Goal: Book appointment/travel/reservation

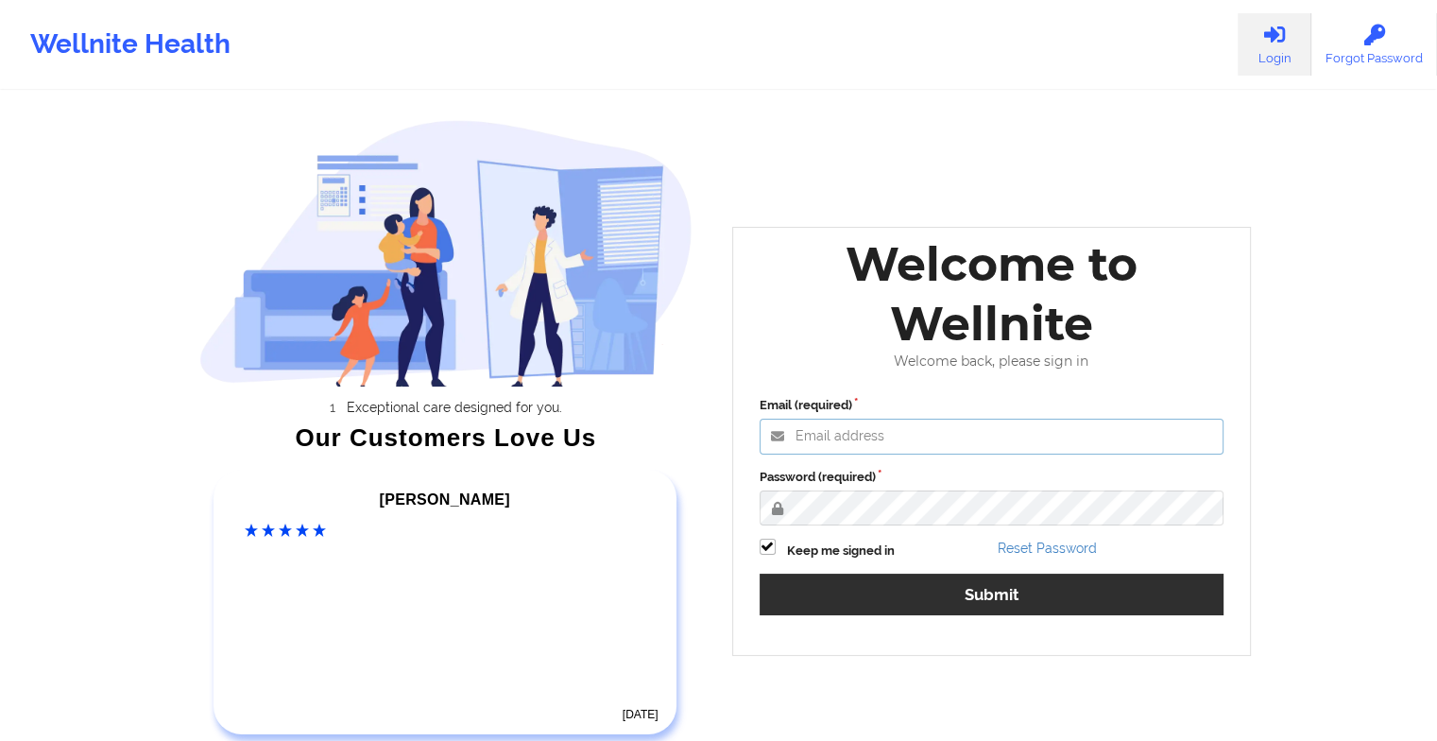
type input "[EMAIL_ADDRESS][DOMAIN_NAME]"
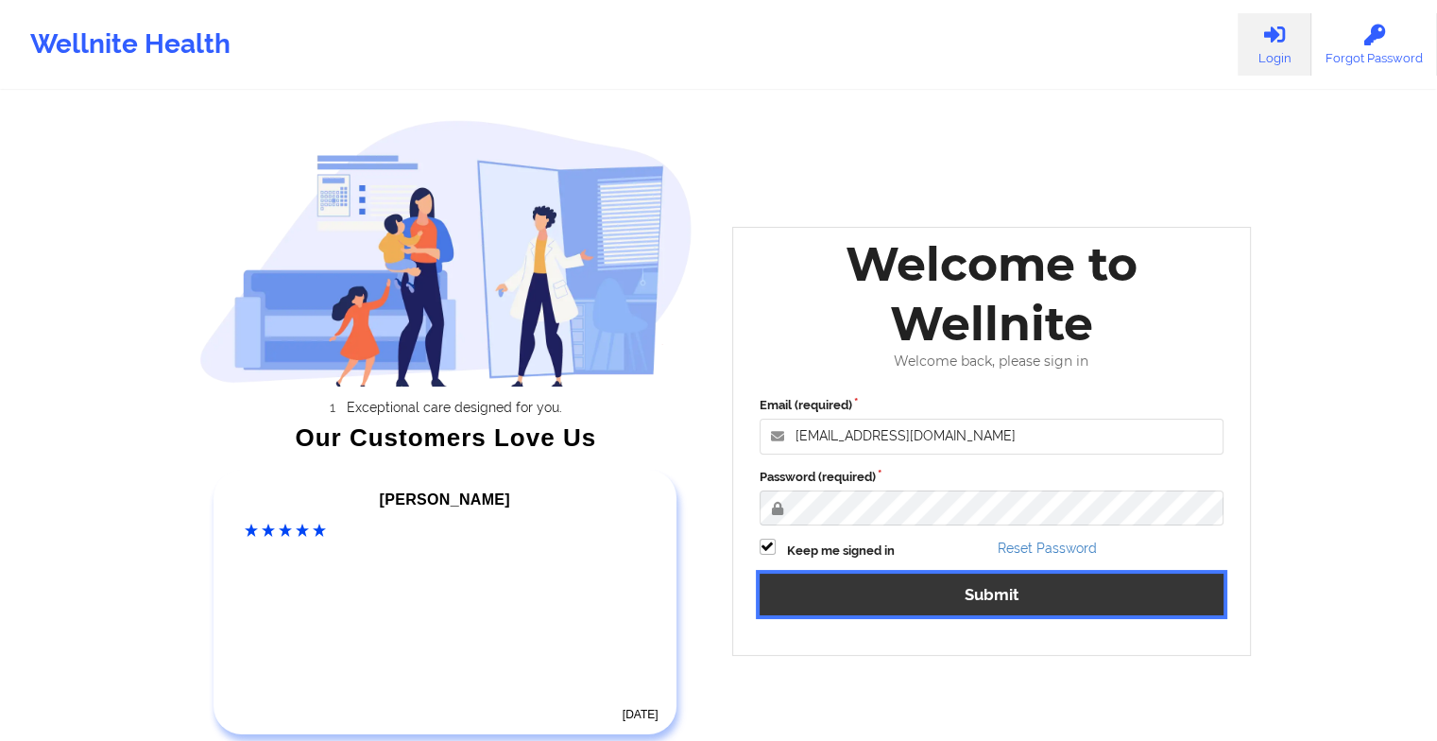
click at [950, 592] on button "Submit" at bounding box center [992, 594] width 465 height 41
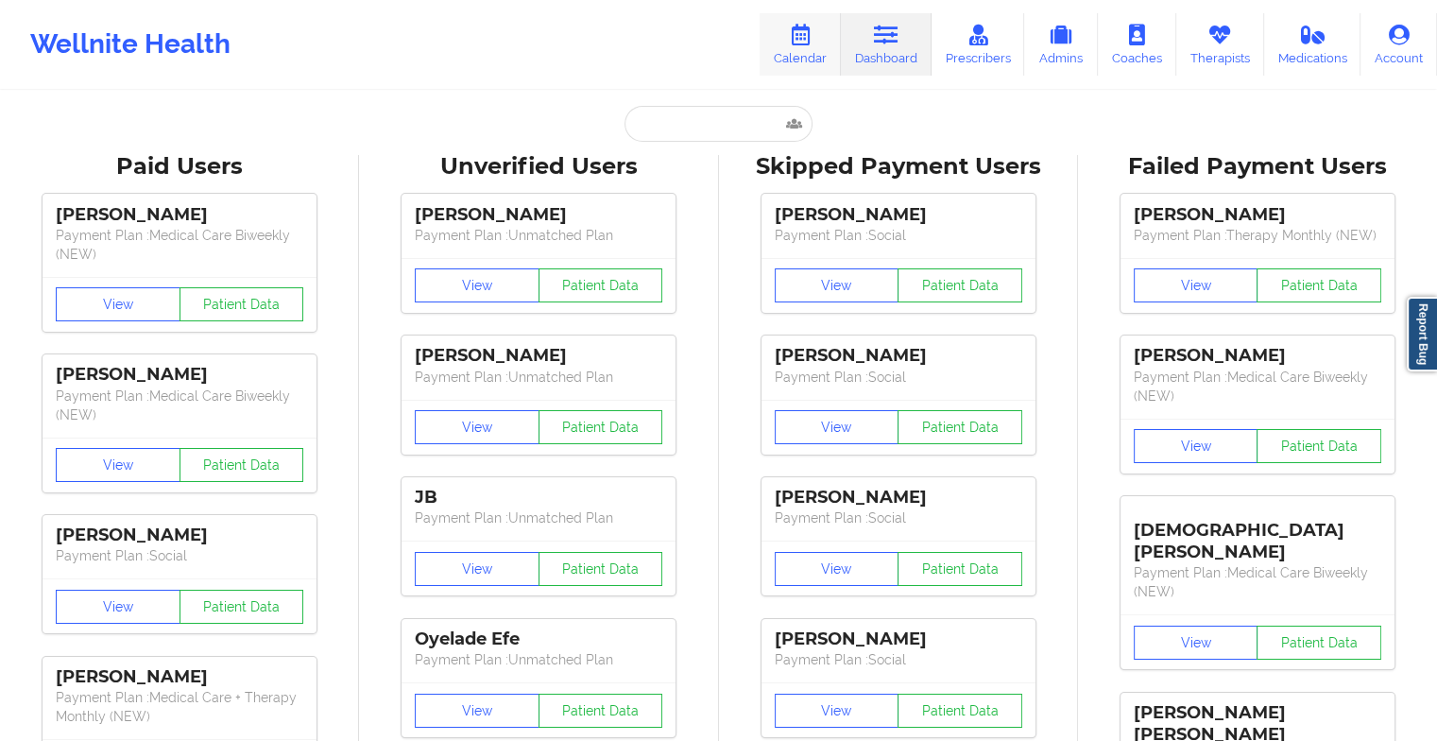
click at [810, 30] on icon at bounding box center [800, 35] width 25 height 21
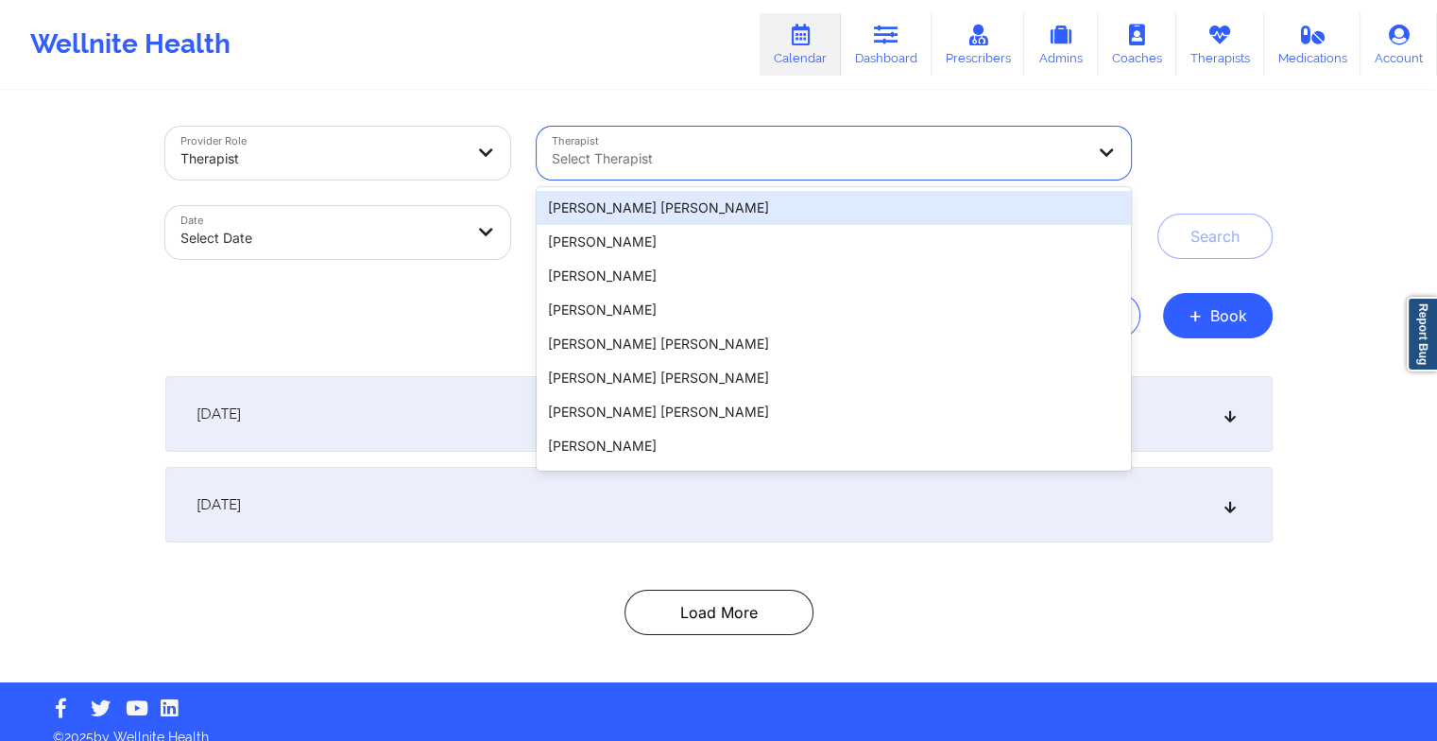
click at [589, 150] on div at bounding box center [818, 158] width 532 height 23
paste input "[PERSON_NAME]"
type input "[PERSON_NAME]"
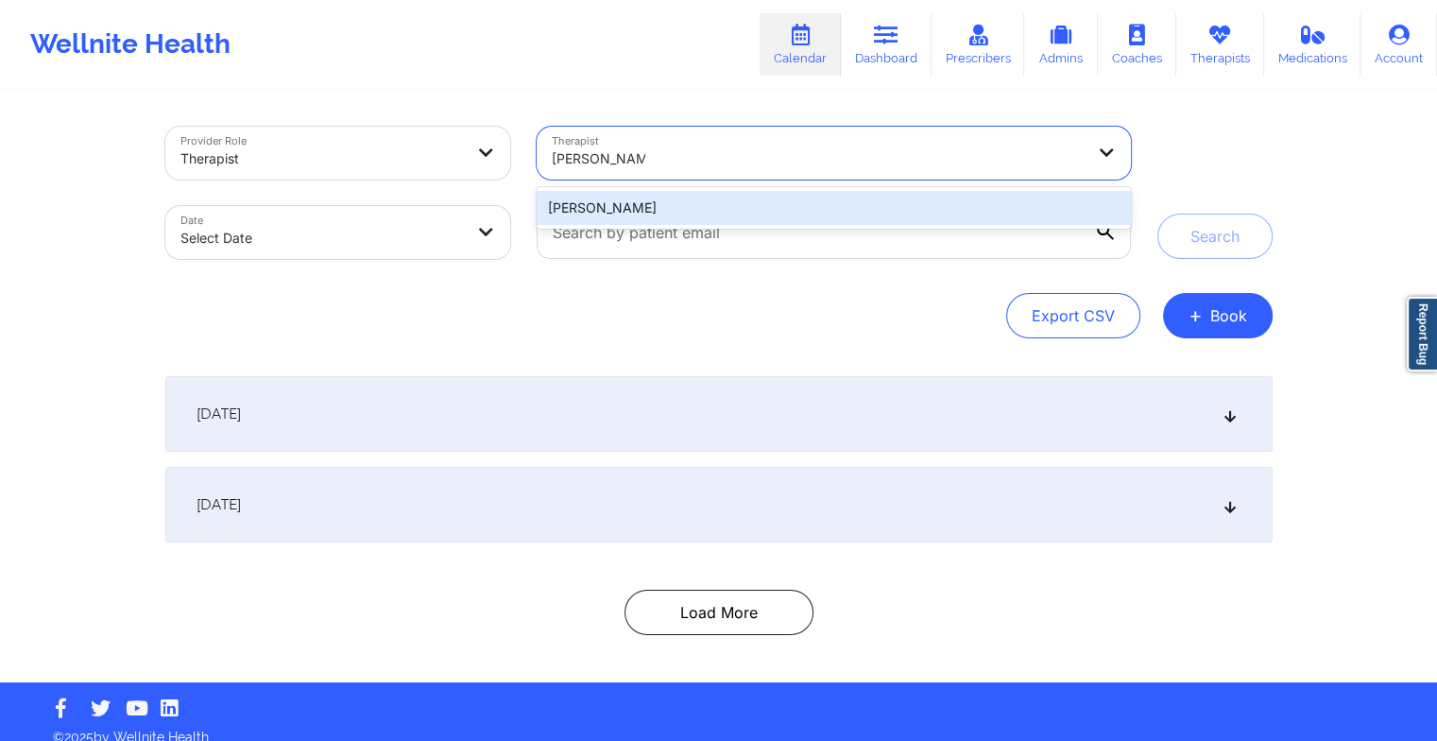
click at [622, 215] on div "[PERSON_NAME]" at bounding box center [833, 208] width 593 height 34
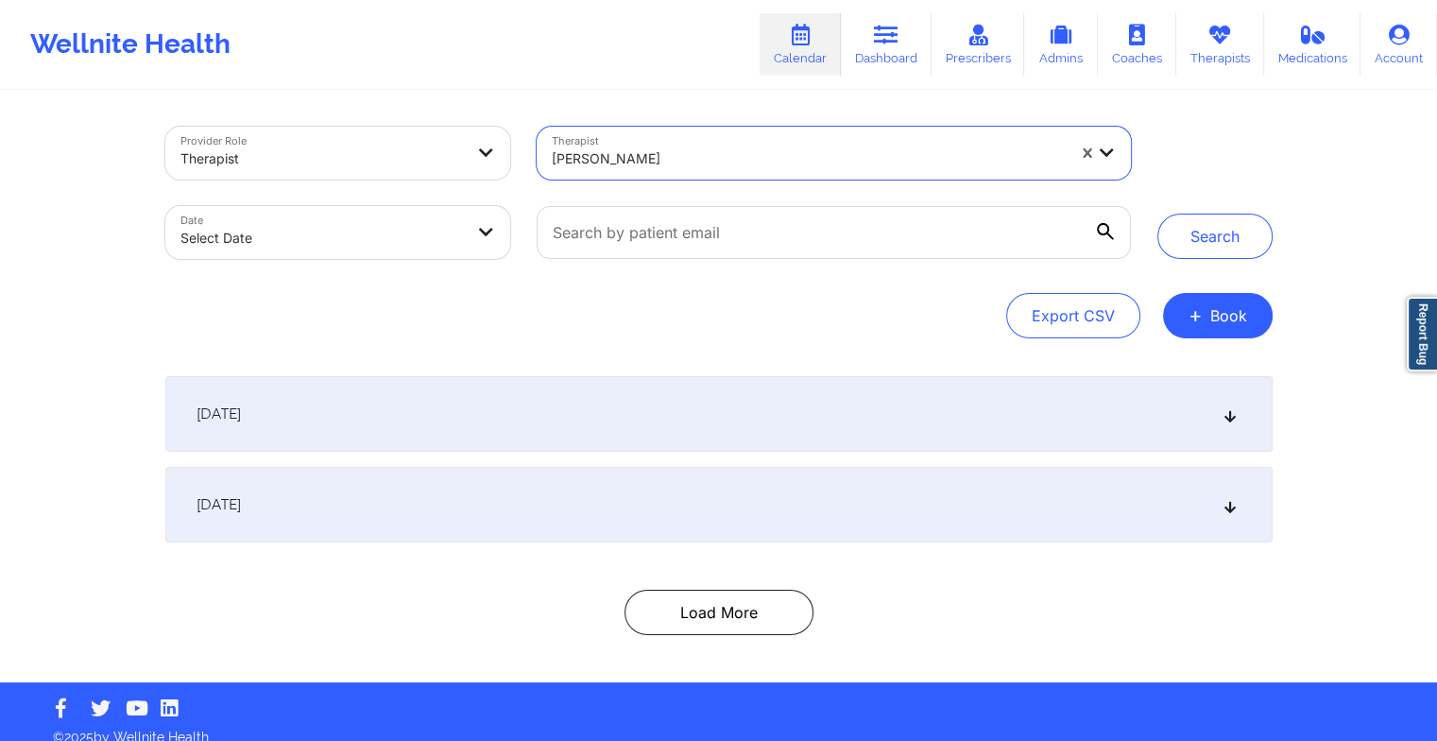
select select "2025-8"
select select "2025-9"
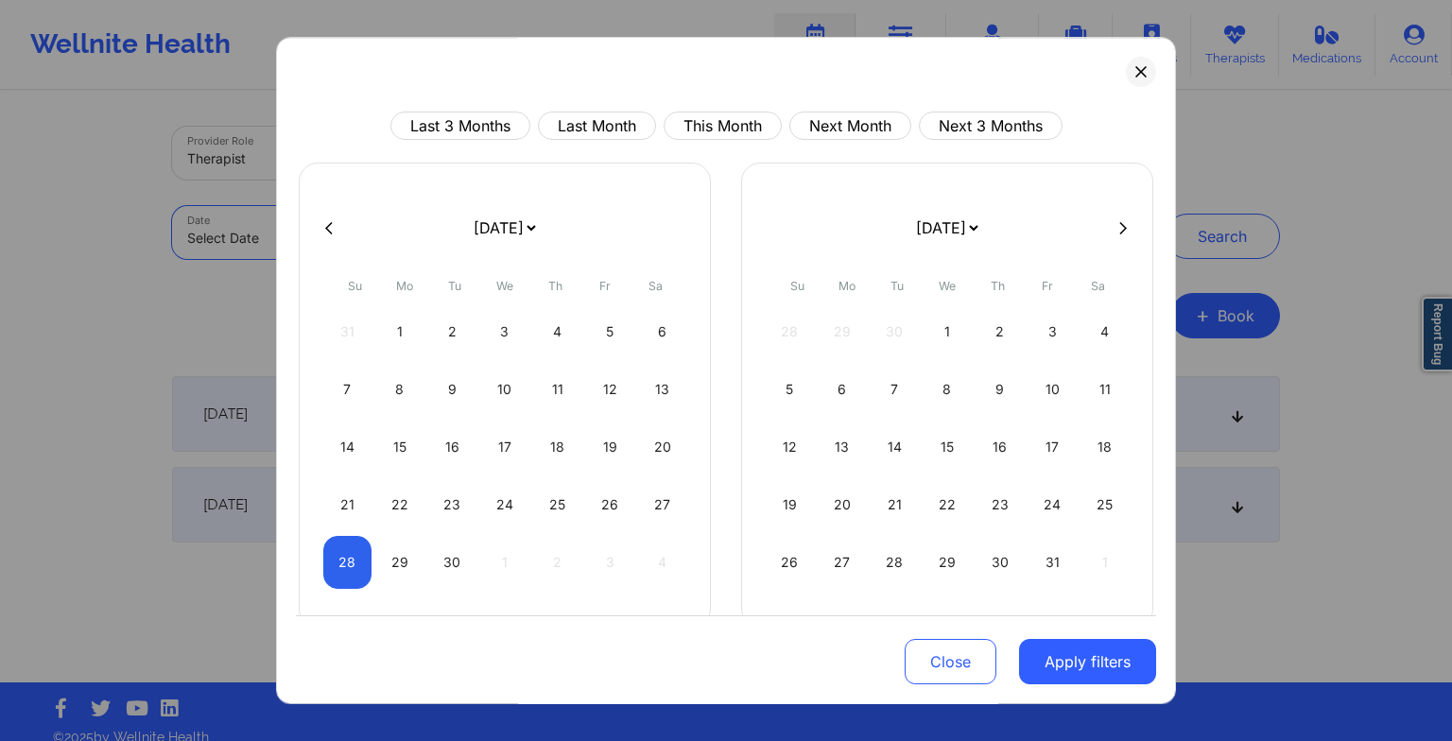
click at [434, 245] on body "Wellnite Health Calendar Dashboard Prescribers Admins Coaches Therapists Medica…" at bounding box center [726, 370] width 1452 height 741
click at [651, 502] on div "27" at bounding box center [662, 504] width 48 height 53
select select "2025-8"
select select "2025-9"
select select "2025-8"
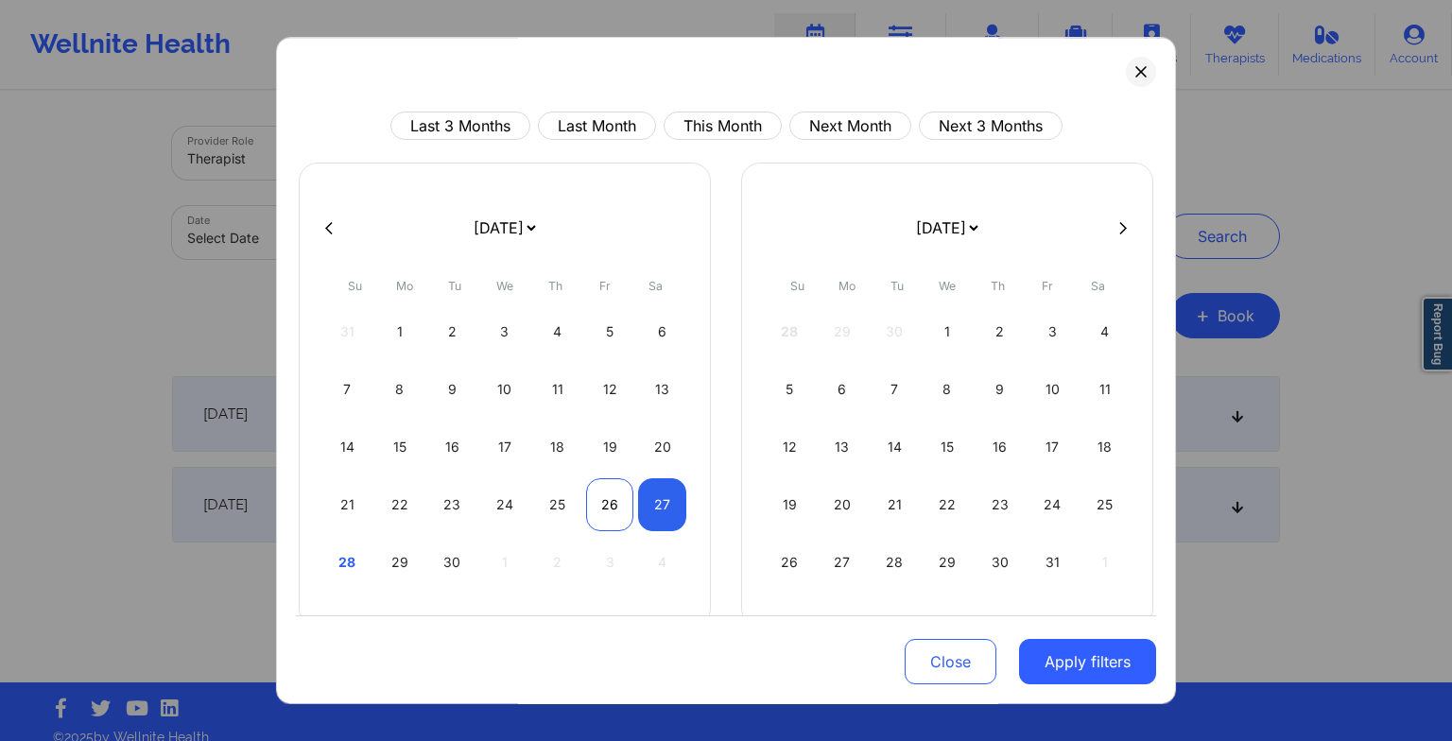
select select "2025-9"
select select "2025-8"
select select "2025-9"
select select "2025-8"
select select "2025-9"
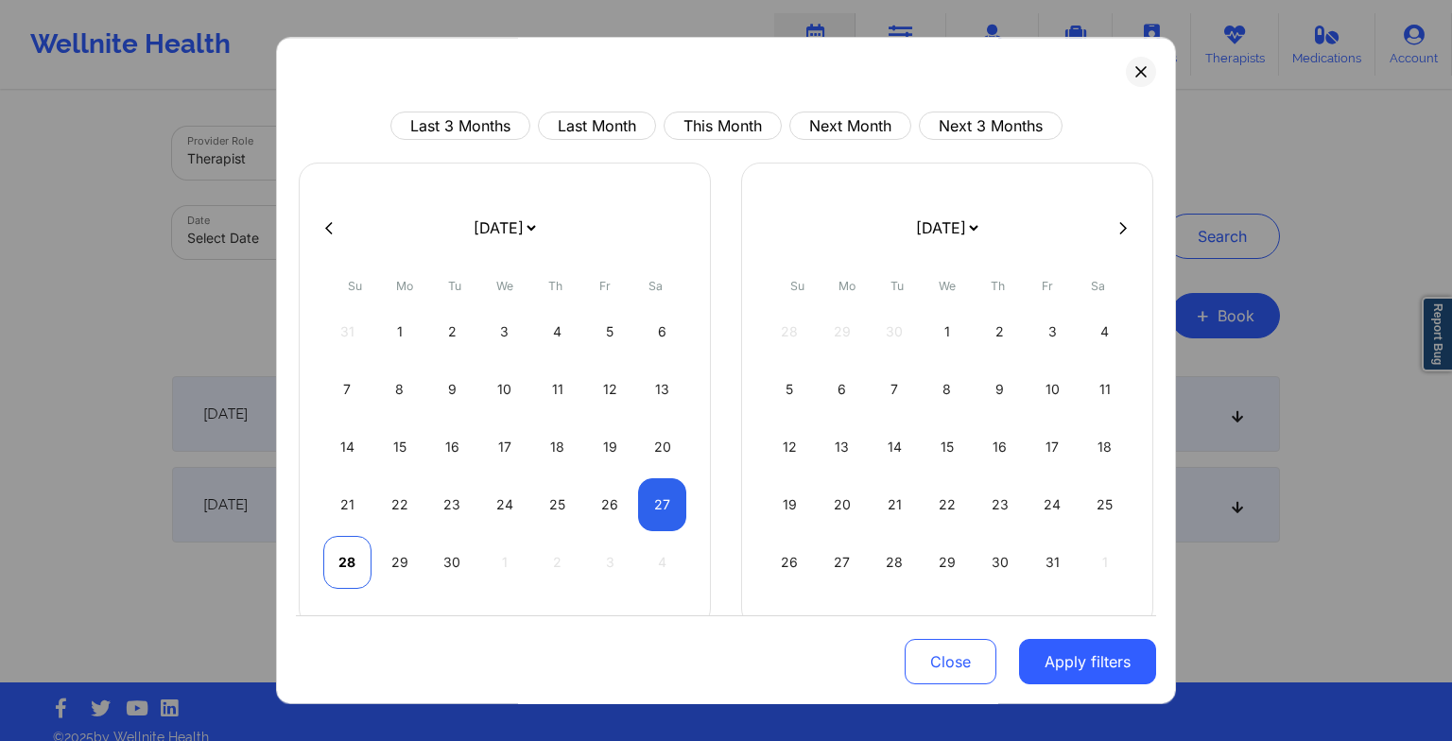
click at [358, 571] on div "28" at bounding box center [347, 562] width 48 height 53
select select "2025-8"
select select "2025-9"
click at [1090, 648] on button "Apply filters" at bounding box center [1087, 661] width 137 height 45
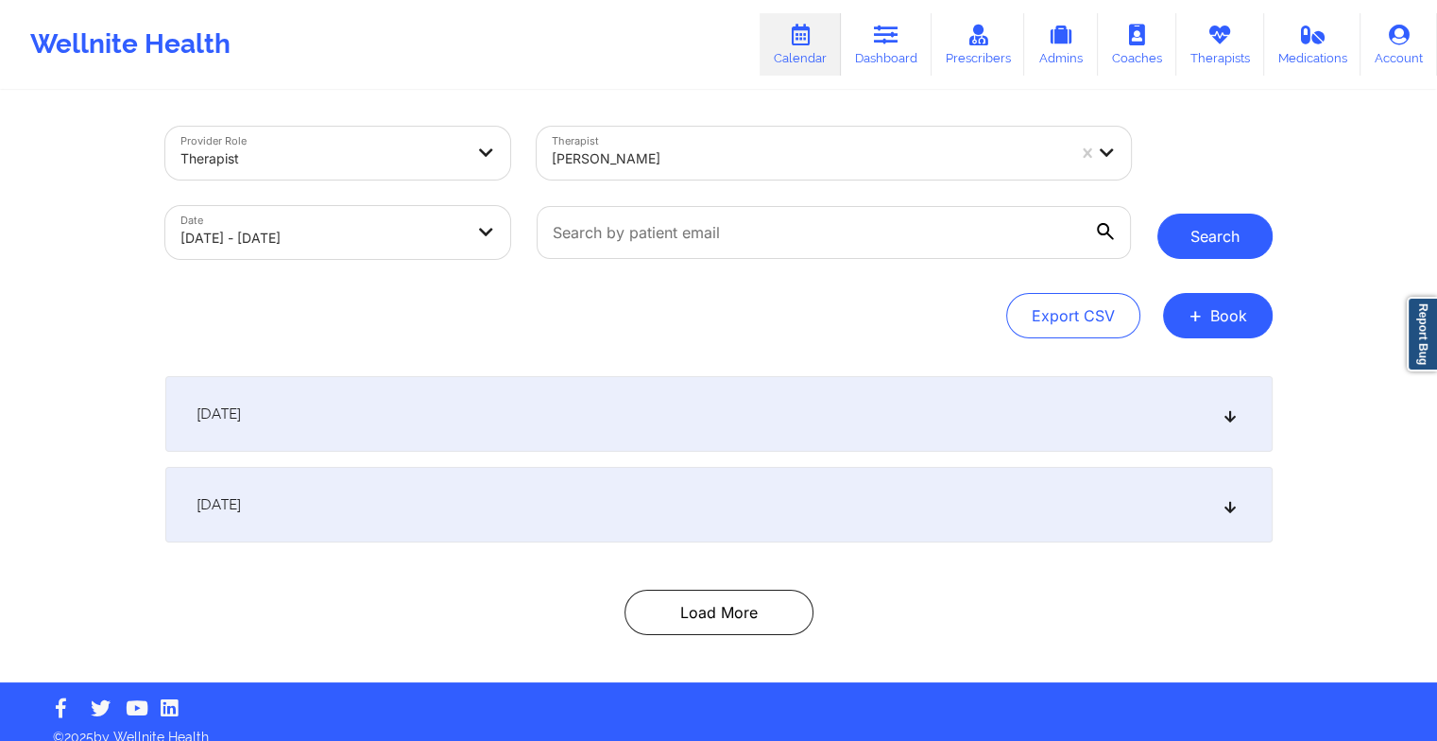
click at [1187, 244] on button "Search" at bounding box center [1215, 236] width 115 height 45
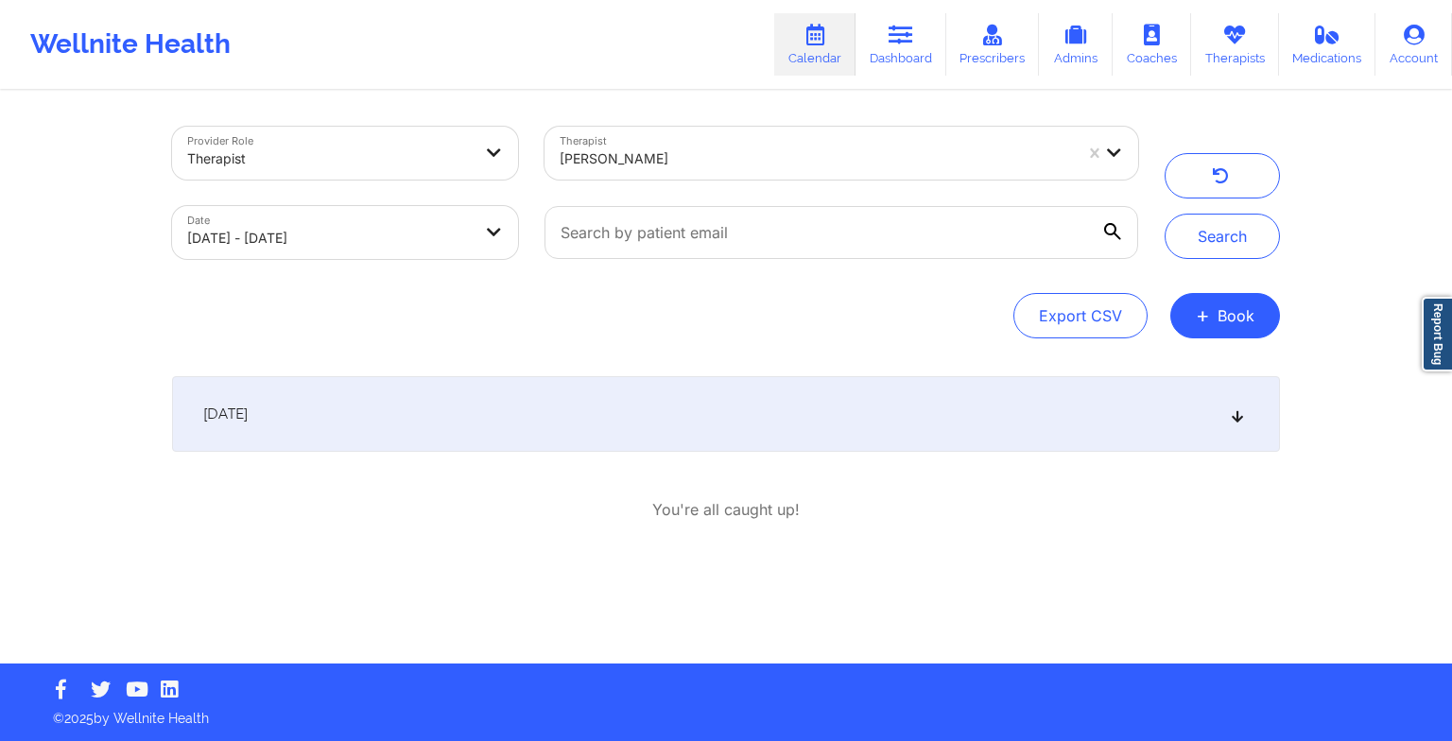
click at [1095, 423] on div "[DATE]" at bounding box center [726, 414] width 1108 height 76
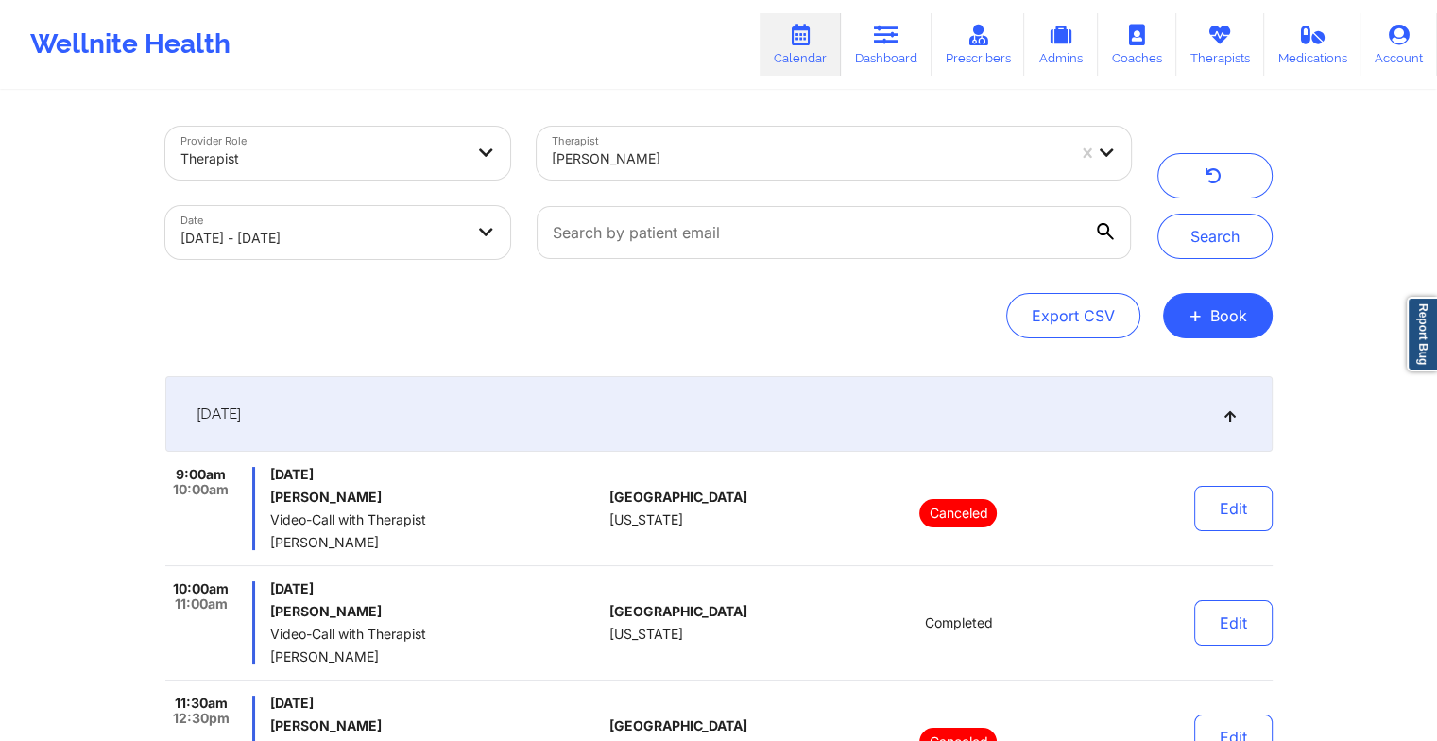
select select "2025-8"
select select "2025-9"
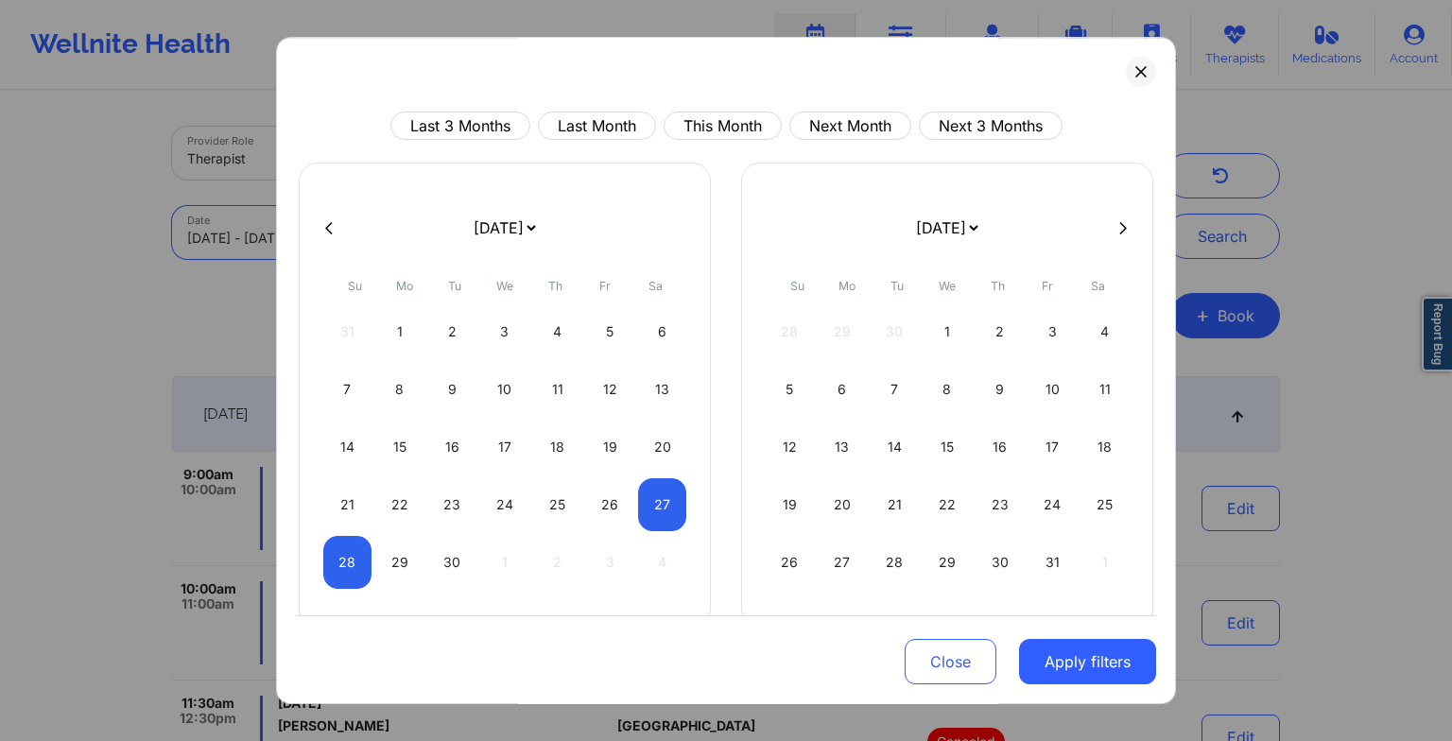
click at [300, 247] on body "Wellnite Health Calendar Dashboard Prescribers Admins Coaches Therapists Medica…" at bounding box center [726, 370] width 1452 height 741
click at [338, 555] on div "28" at bounding box center [347, 562] width 48 height 53
select select "2025-8"
select select "2025-9"
select select "2025-8"
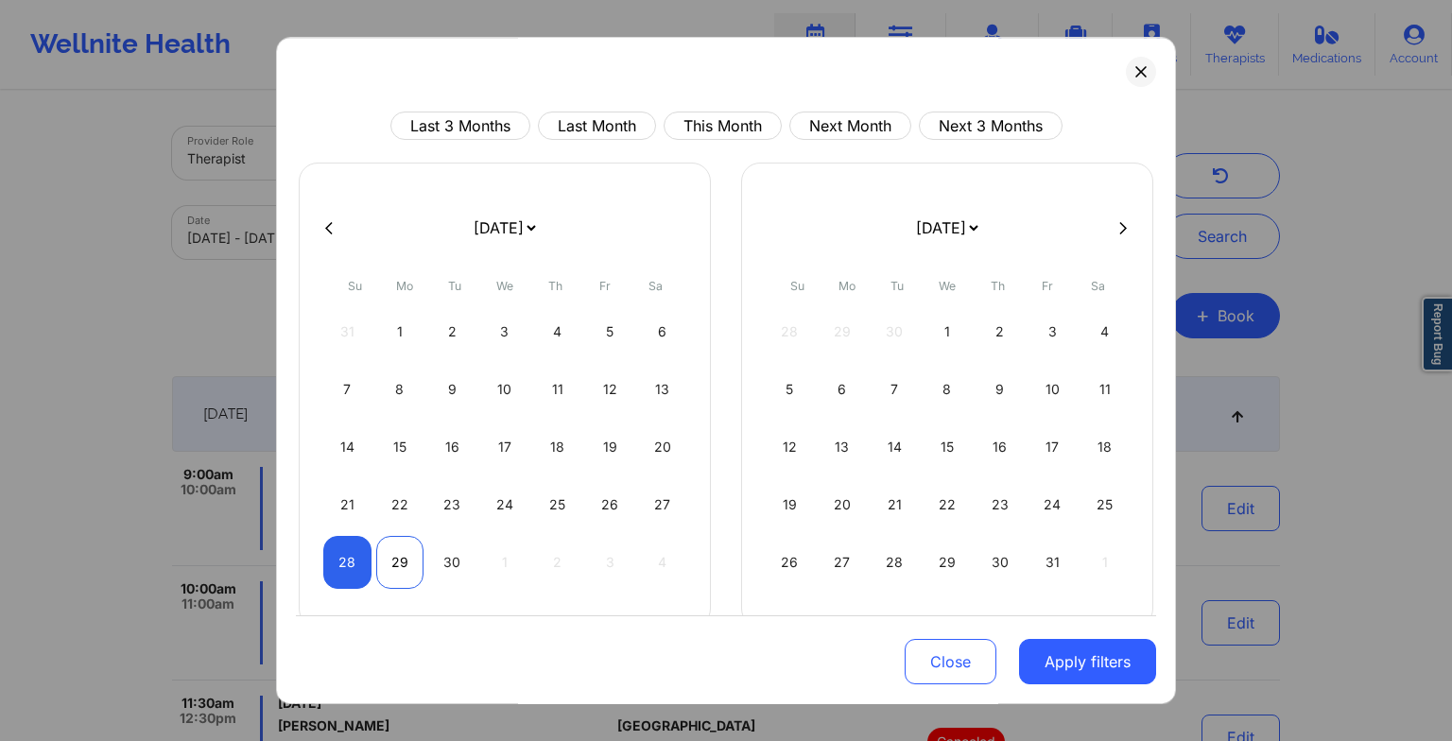
select select "2025-9"
click at [397, 565] on div "29" at bounding box center [400, 562] width 48 height 53
select select "2025-8"
select select "2025-9"
click at [1113, 662] on button "Apply filters" at bounding box center [1087, 661] width 137 height 45
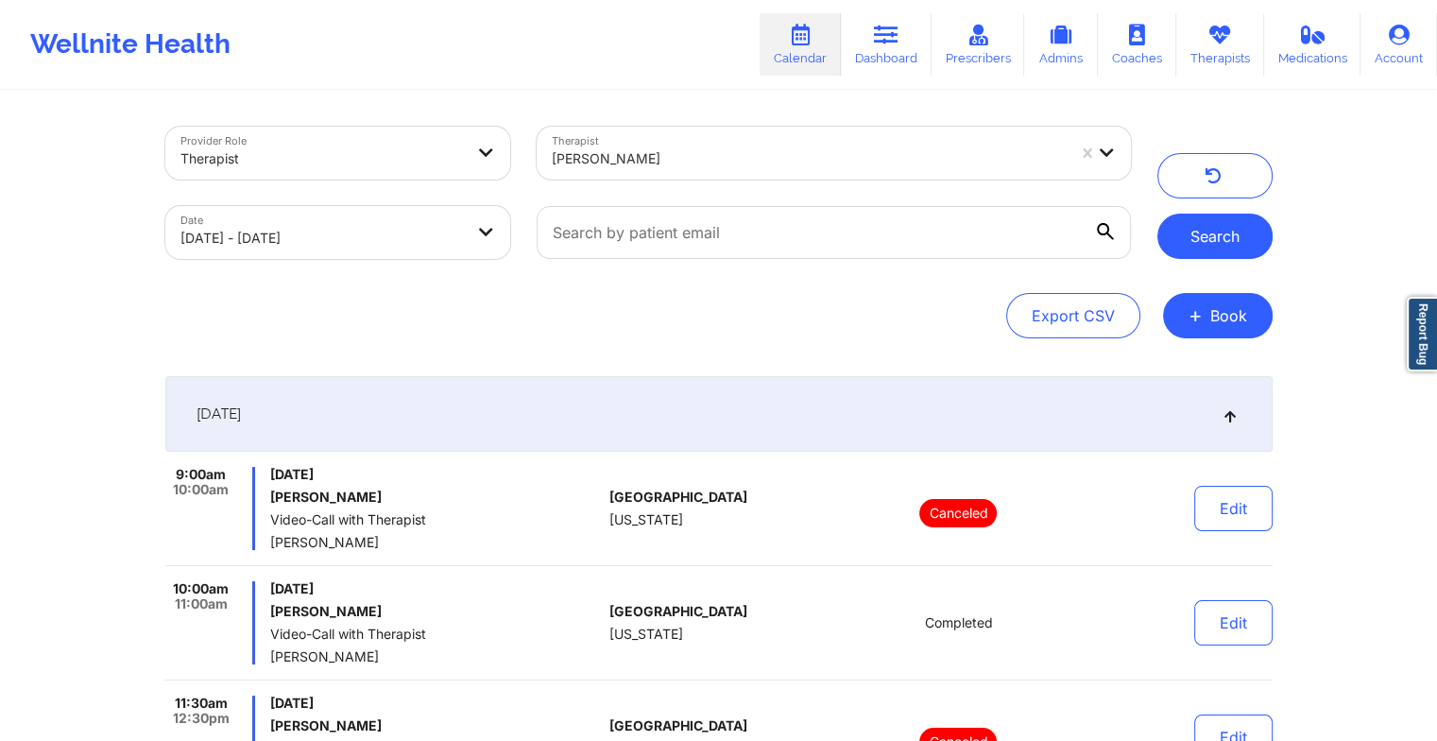
click at [1194, 225] on button "Search" at bounding box center [1215, 236] width 115 height 45
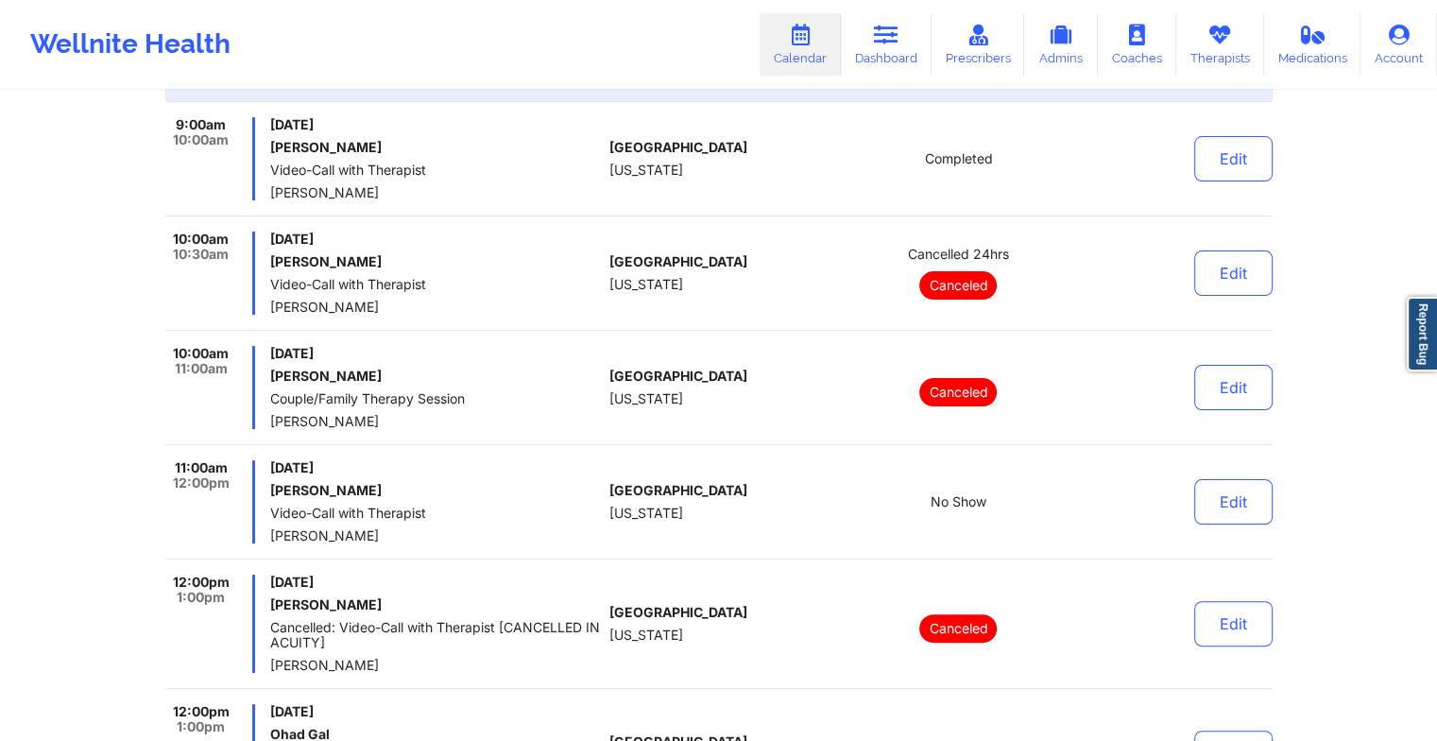
scroll to position [348, 0]
drag, startPoint x: 389, startPoint y: 490, endPoint x: 264, endPoint y: 491, distance: 125.7
click at [264, 491] on div "11:00am 12:00pm [DATE] [PERSON_NAME] Video-Call with Therapist [PERSON_NAME]" at bounding box center [384, 503] width 438 height 83
drag, startPoint x: 264, startPoint y: 491, endPoint x: 276, endPoint y: 490, distance: 12.3
copy h6 "[PERSON_NAME]"
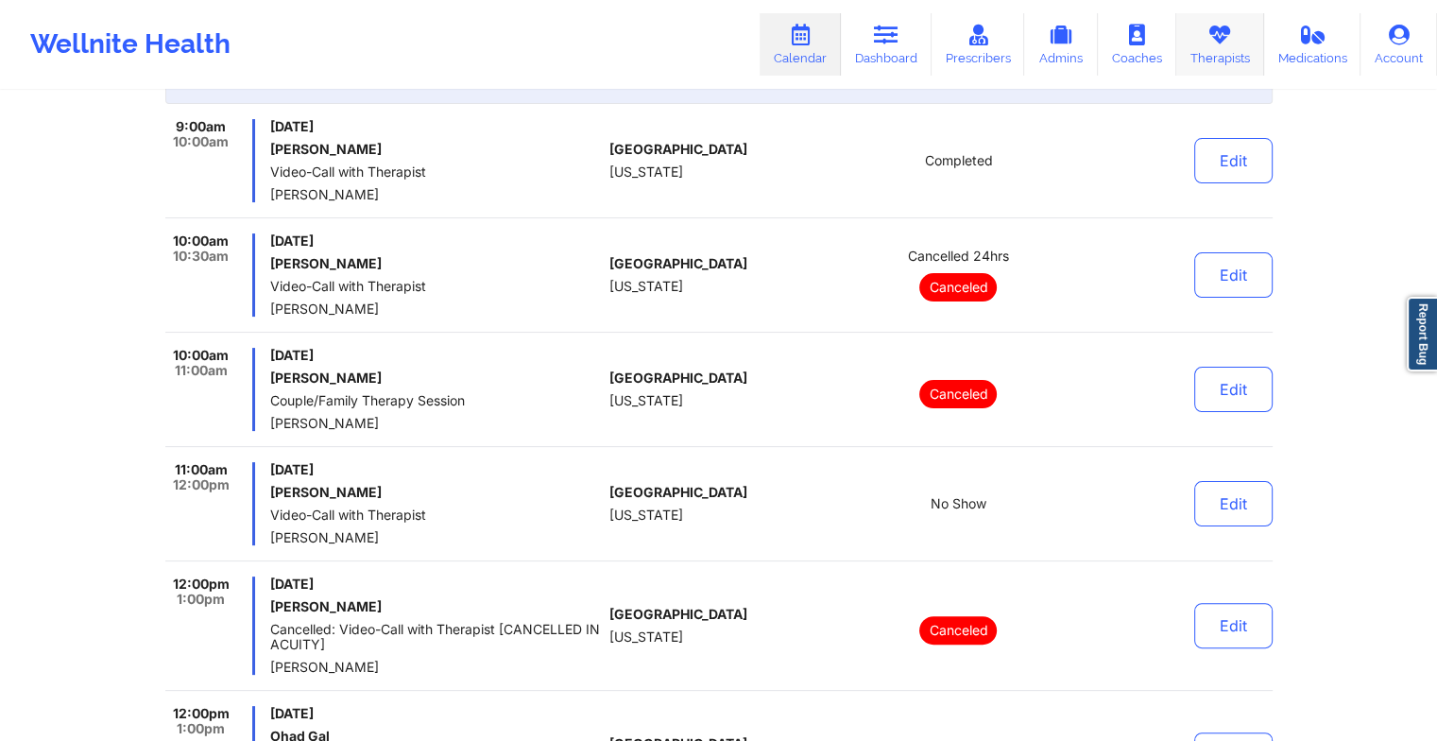
click at [1203, 49] on link "Therapists" at bounding box center [1221, 44] width 88 height 62
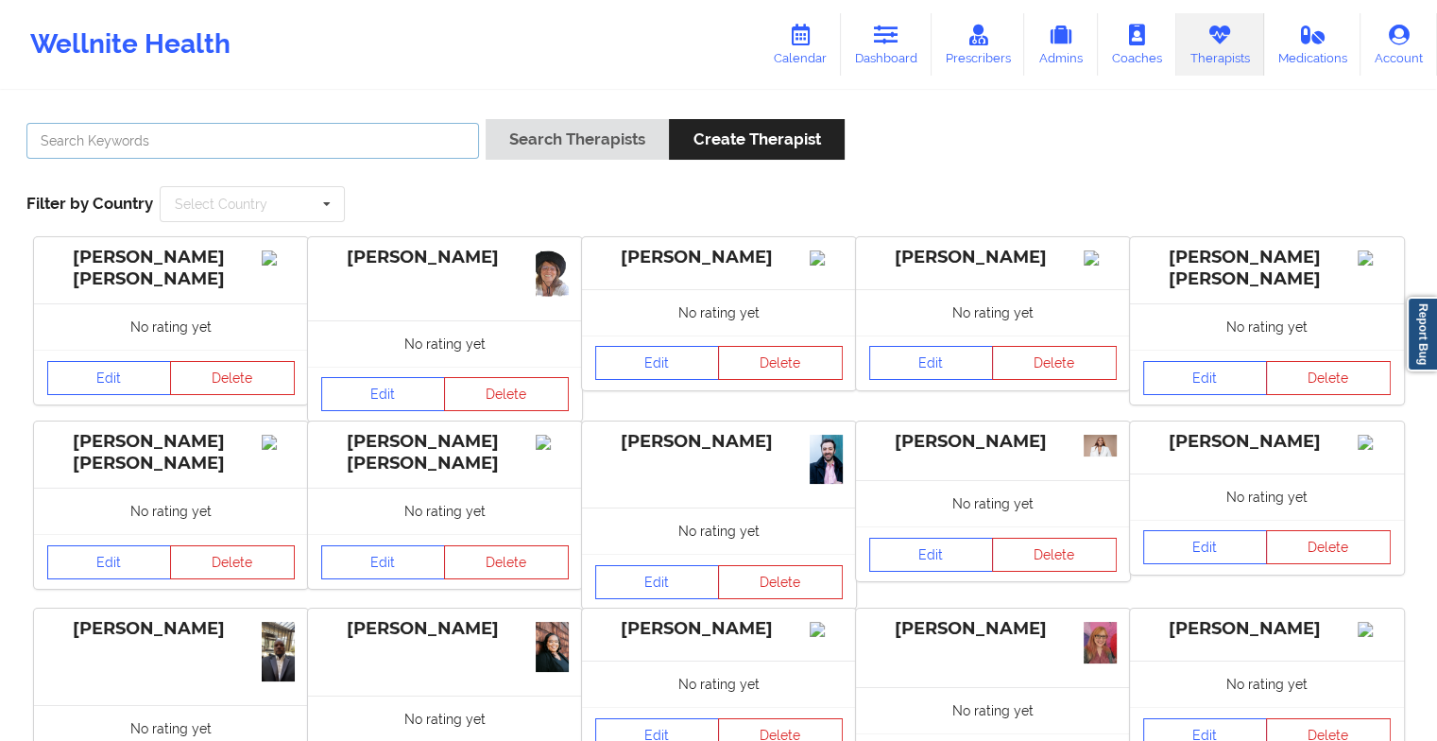
click at [363, 128] on input "text" at bounding box center [252, 141] width 453 height 36
paste input "[PERSON_NAME]"
type input "[PERSON_NAME]"
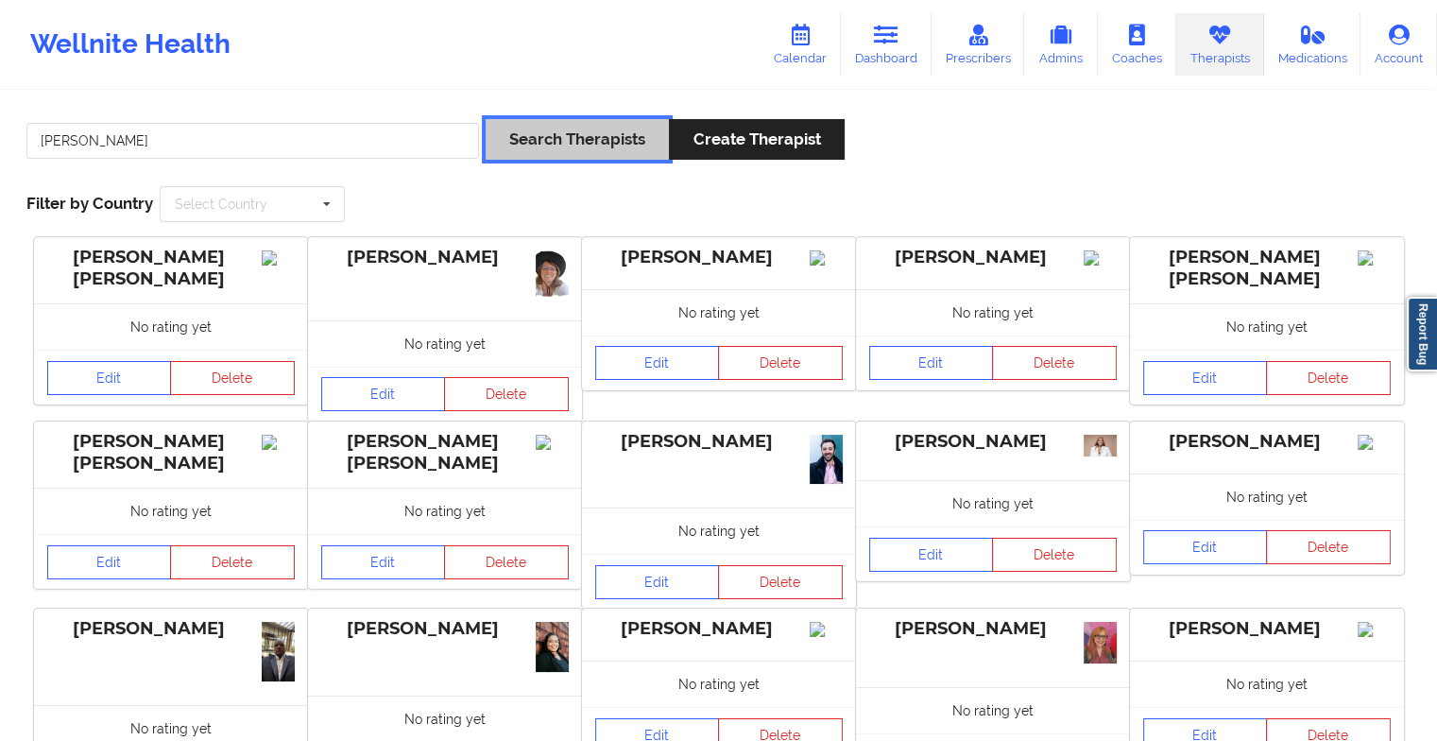
click at [582, 132] on button "Search Therapists" at bounding box center [577, 139] width 183 height 41
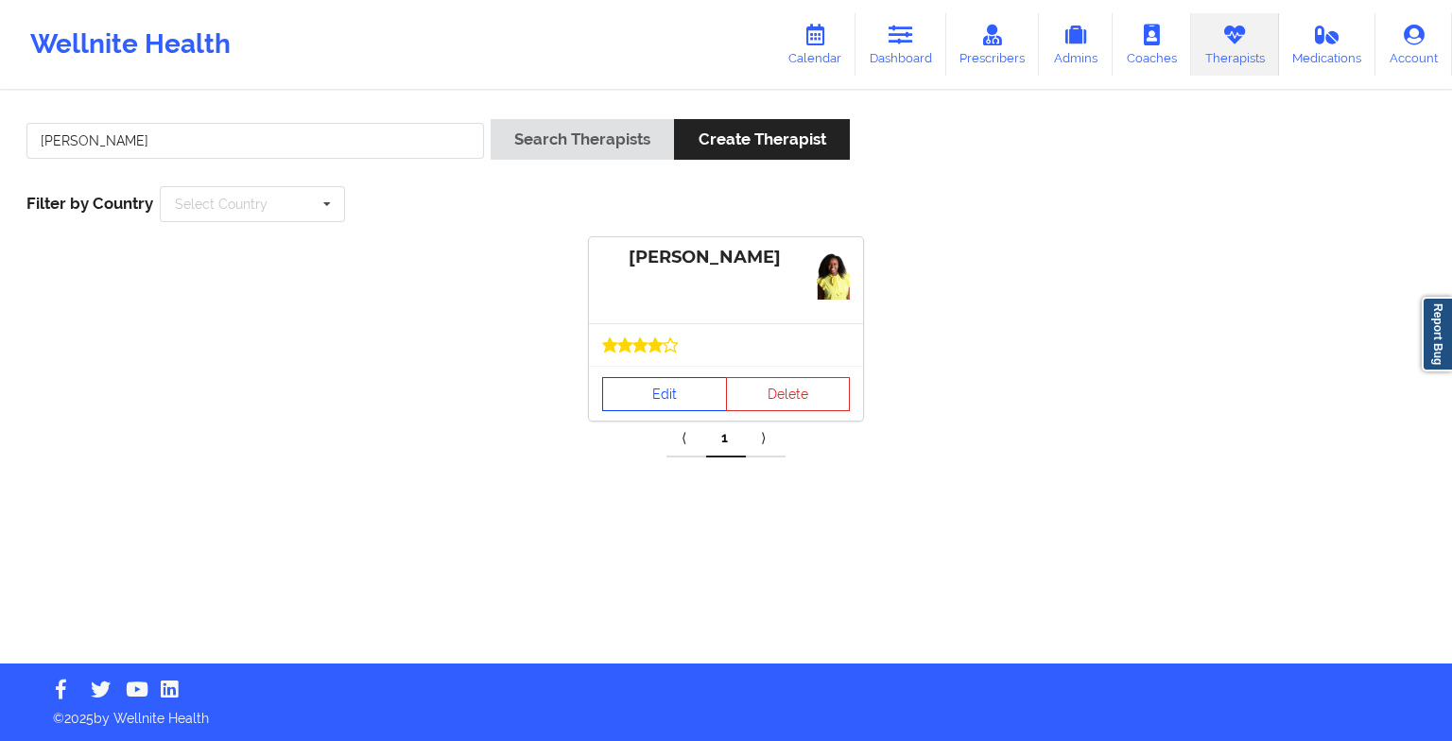
click at [671, 377] on link "Edit" at bounding box center [664, 394] width 125 height 34
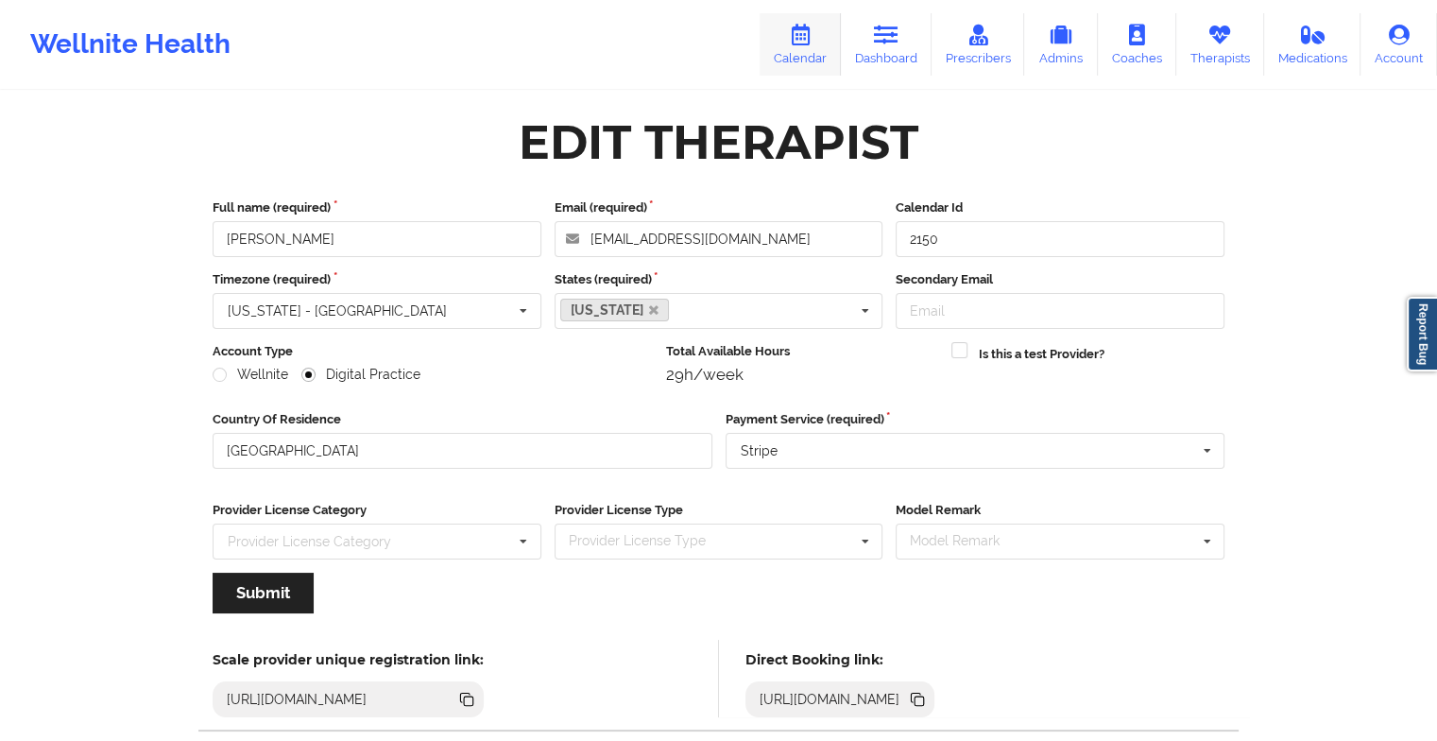
click at [794, 52] on link "Calendar" at bounding box center [800, 44] width 81 height 62
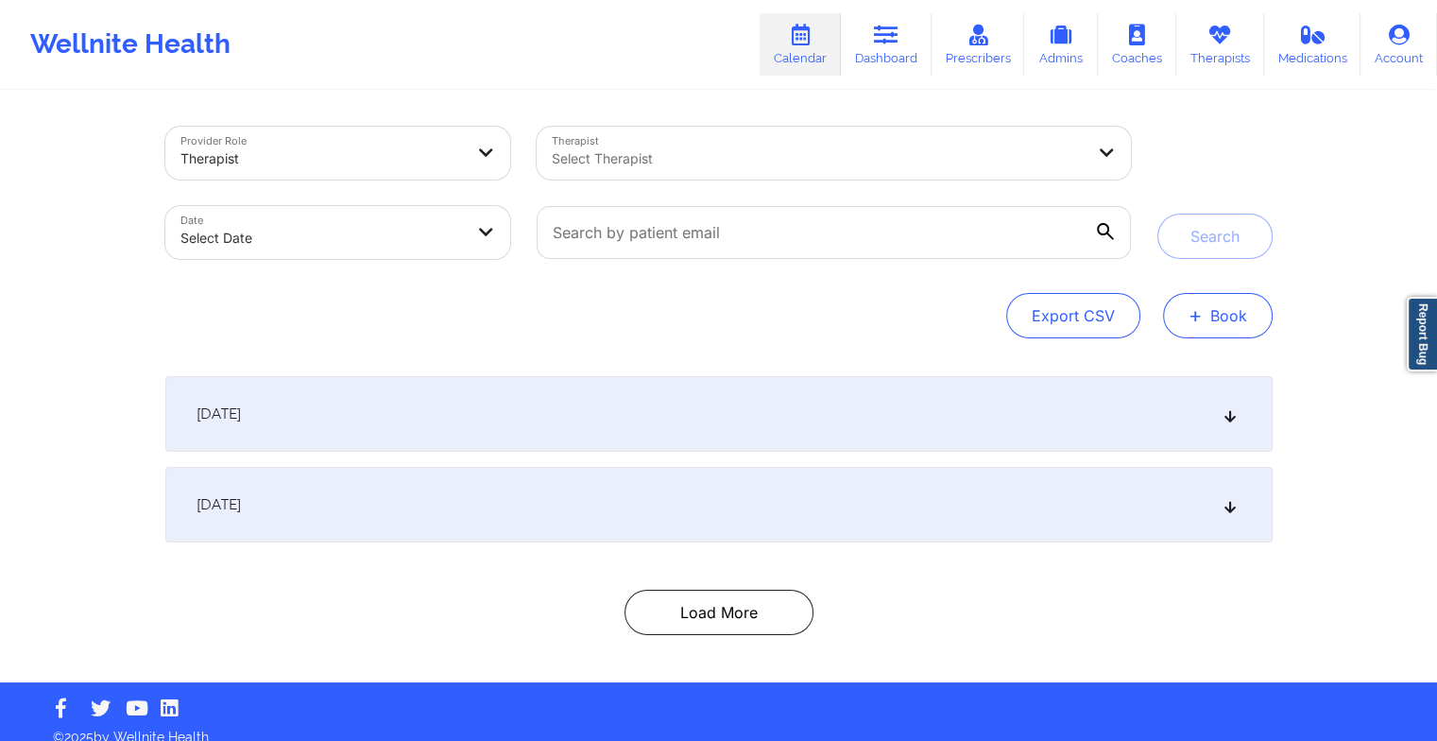
click at [1233, 308] on button "+ Book" at bounding box center [1218, 315] width 110 height 45
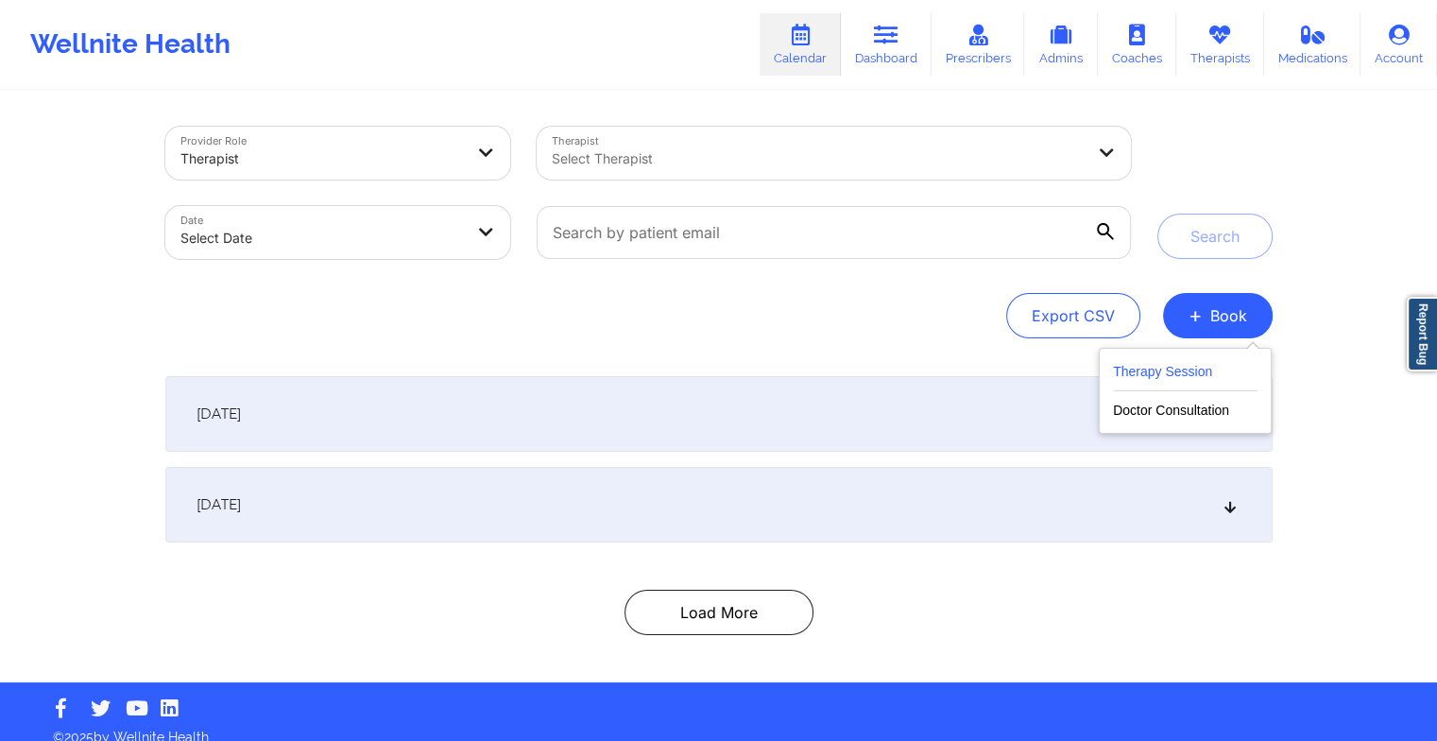
click at [1202, 366] on button "Therapy Session" at bounding box center [1185, 375] width 145 height 31
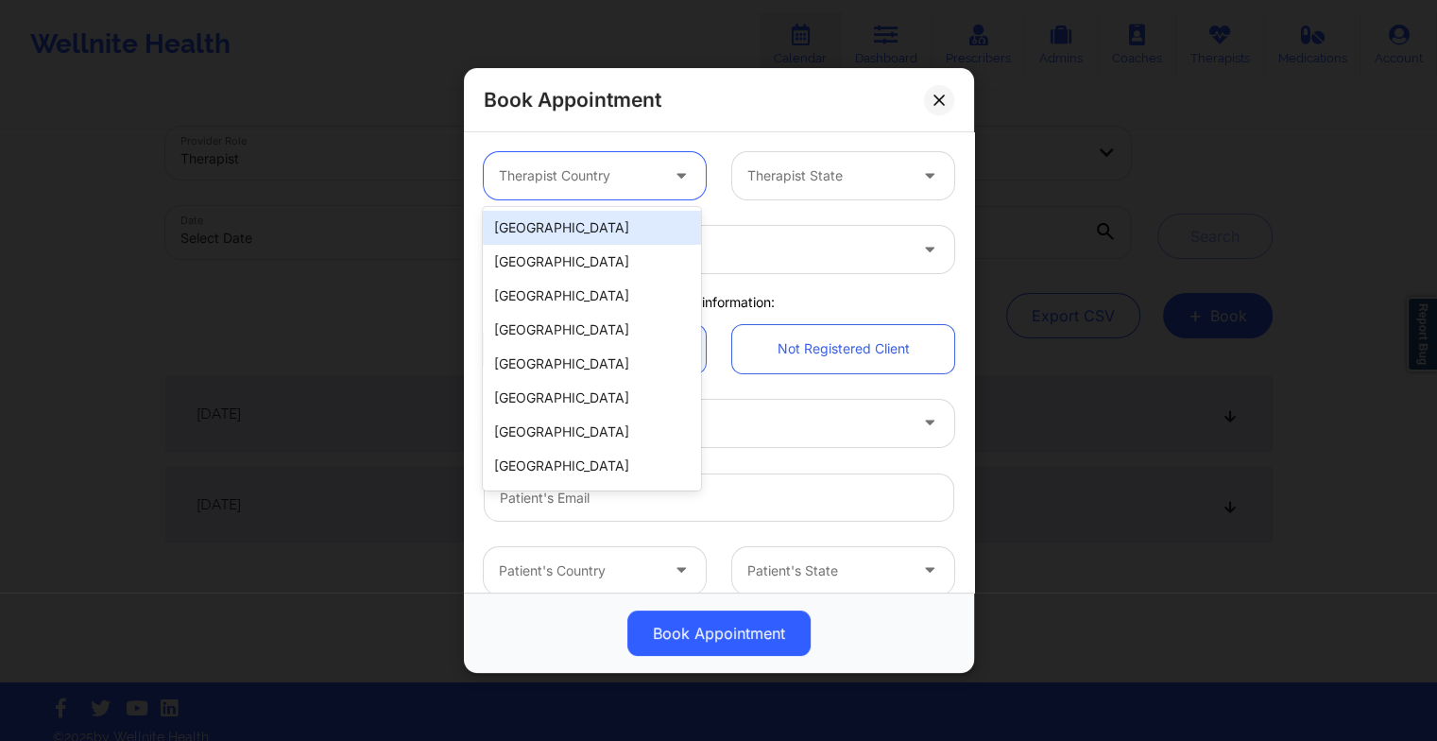
drag, startPoint x: 582, startPoint y: 183, endPoint x: 584, endPoint y: 244, distance: 60.5
click at [584, 244] on body "Wellnite Health Calendar Dashboard Prescribers Admins Coaches Therapists Medica…" at bounding box center [718, 370] width 1437 height 741
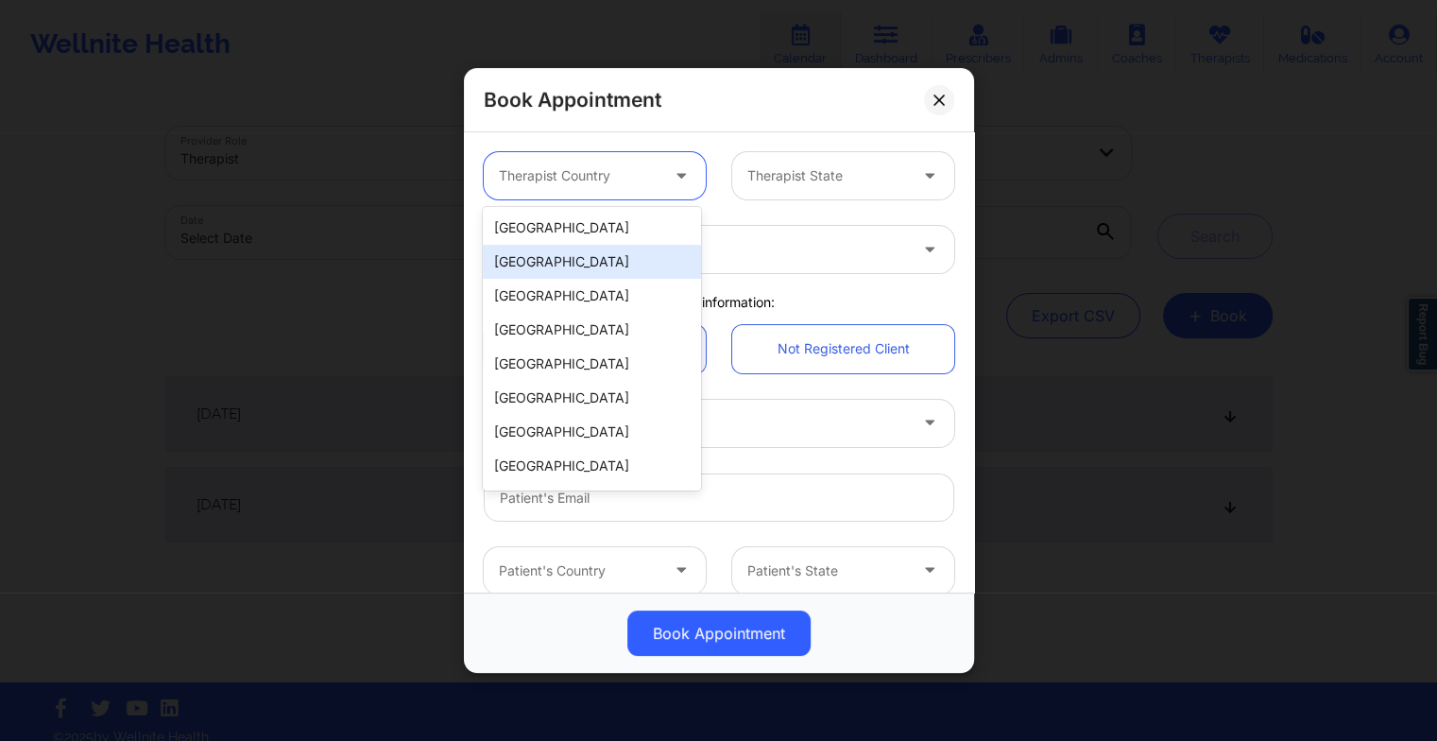
click at [584, 245] on div "[GEOGRAPHIC_DATA]" at bounding box center [591, 262] width 217 height 34
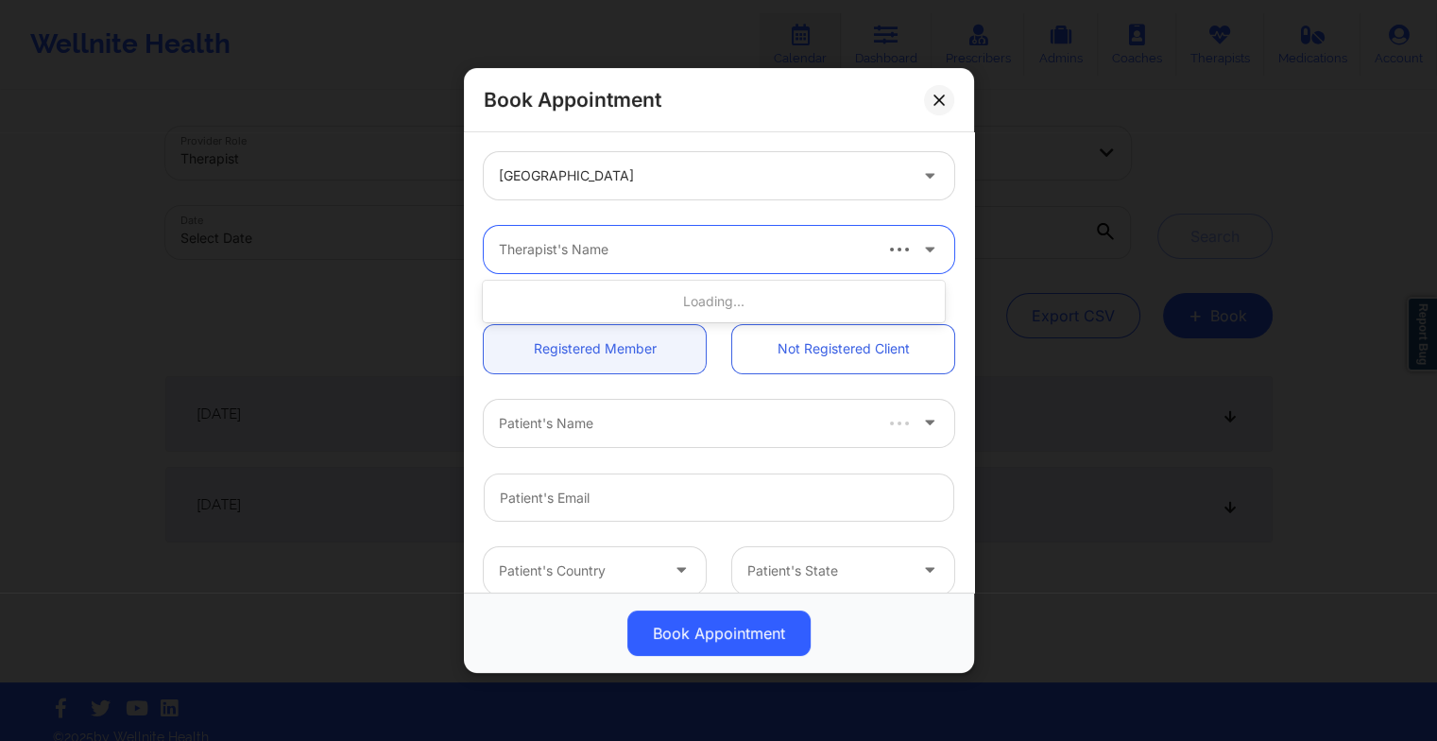
click at [584, 244] on div at bounding box center [684, 249] width 370 height 23
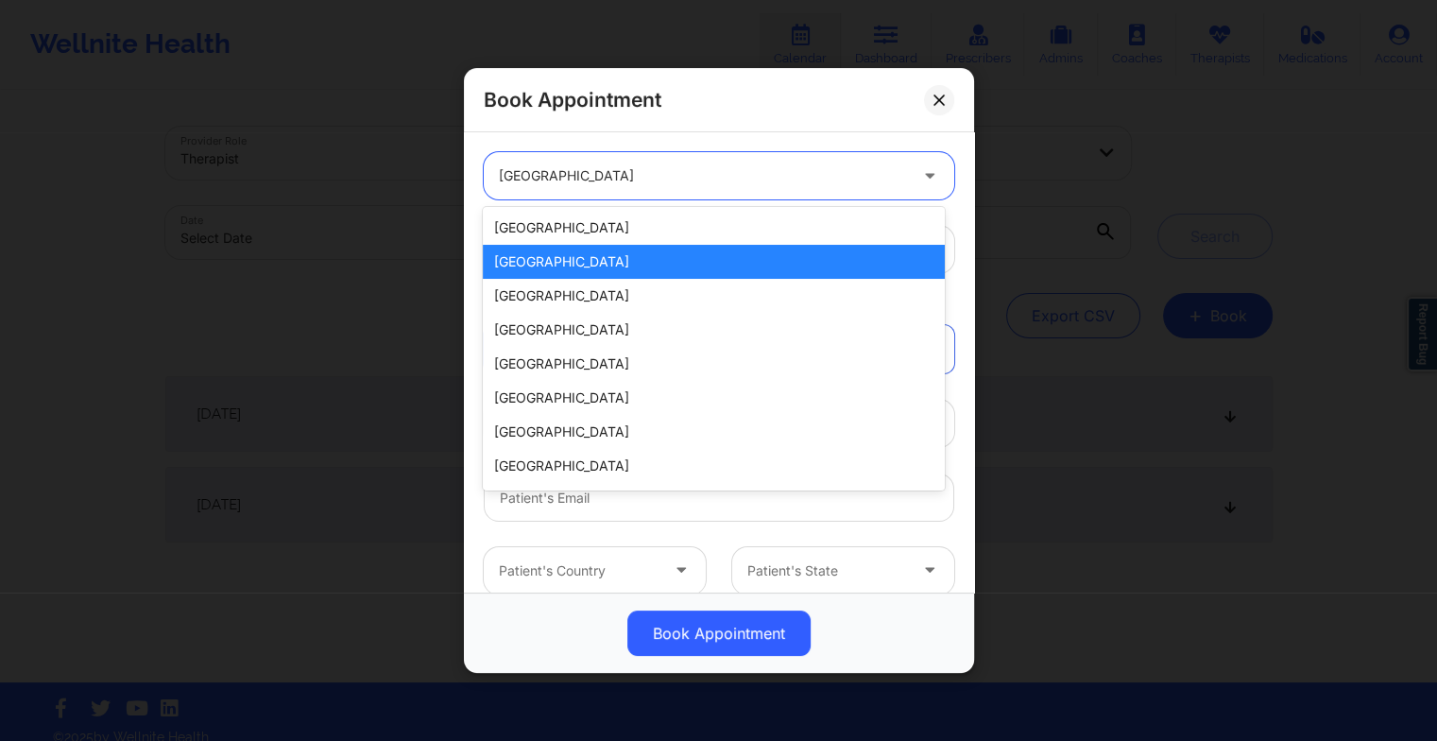
click at [526, 170] on div at bounding box center [703, 175] width 408 height 23
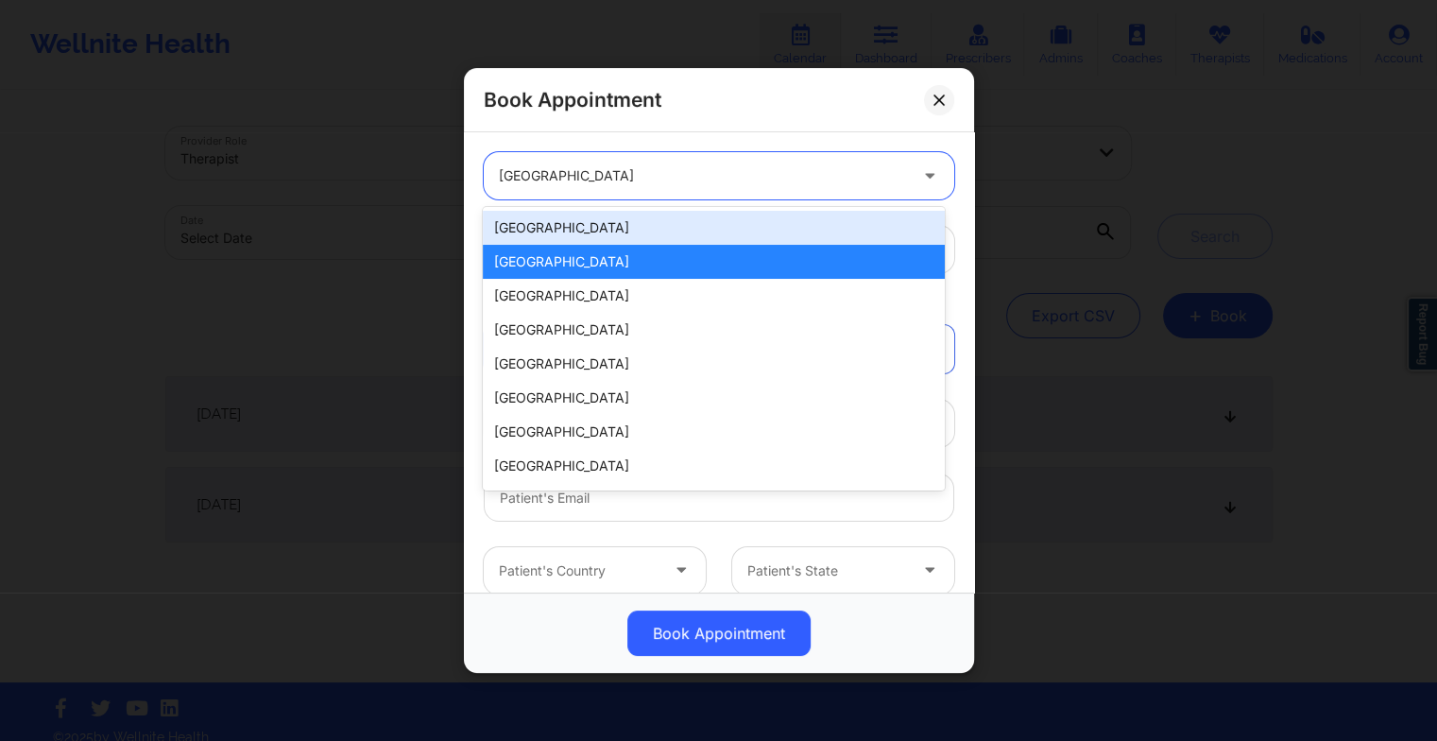
click at [541, 242] on div "[GEOGRAPHIC_DATA]" at bounding box center [713, 228] width 461 height 34
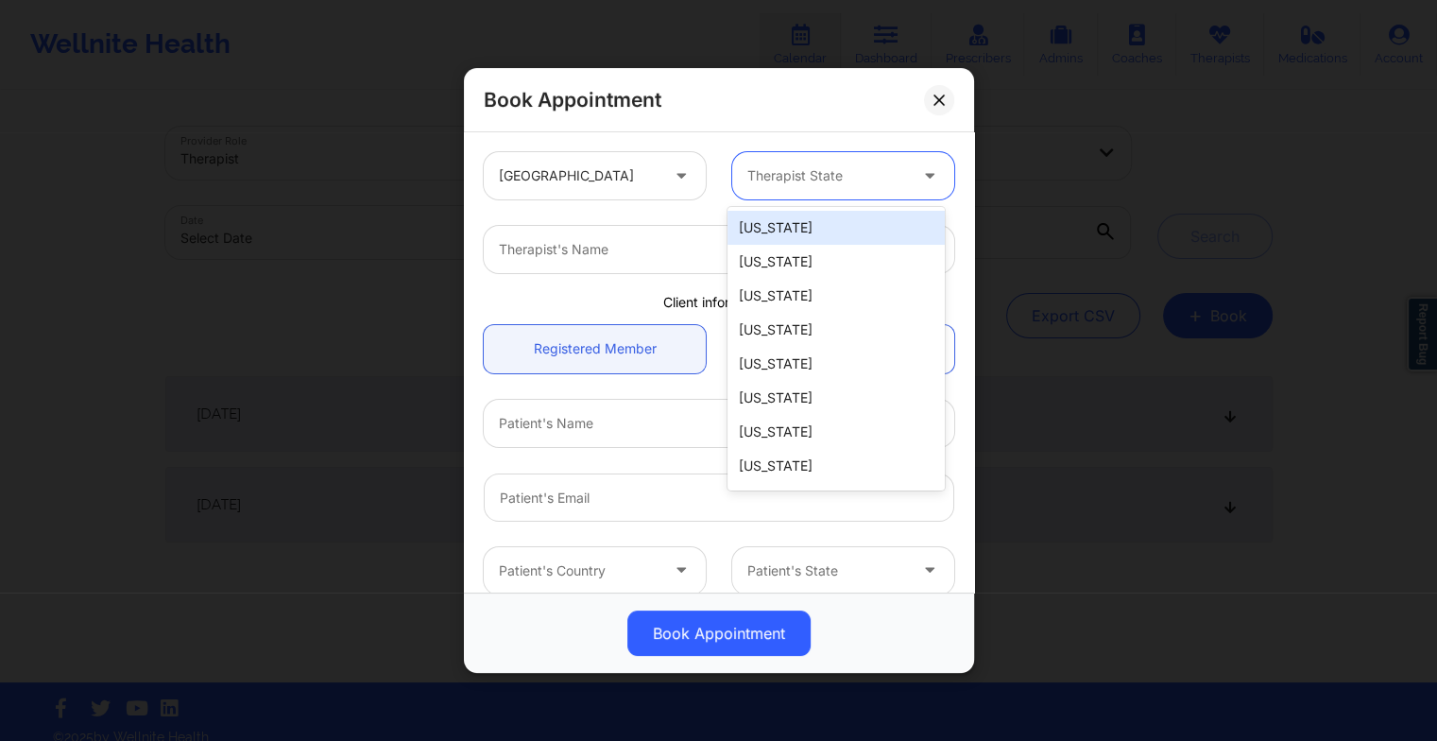
click at [804, 164] on div at bounding box center [828, 175] width 160 height 23
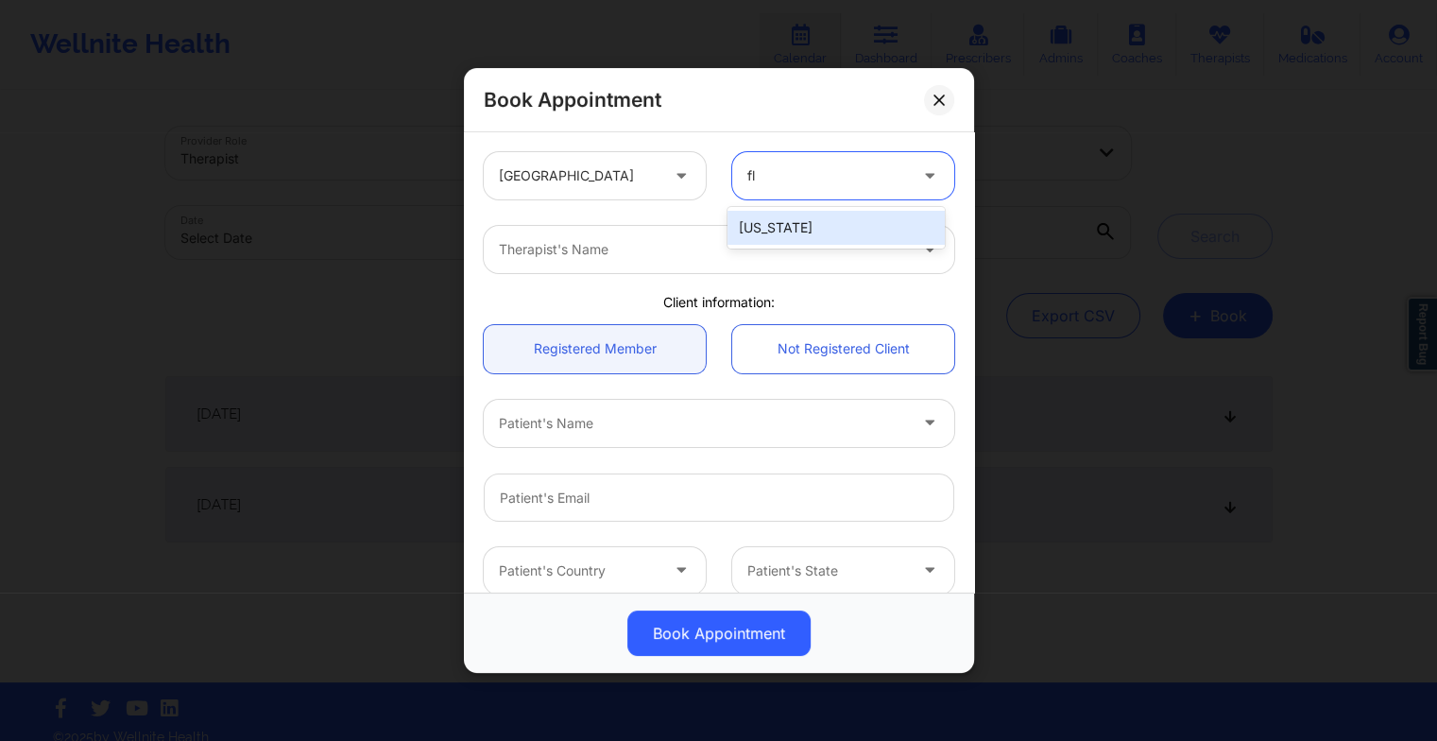
type input "flo"
click at [810, 215] on div "[US_STATE]" at bounding box center [836, 228] width 217 height 34
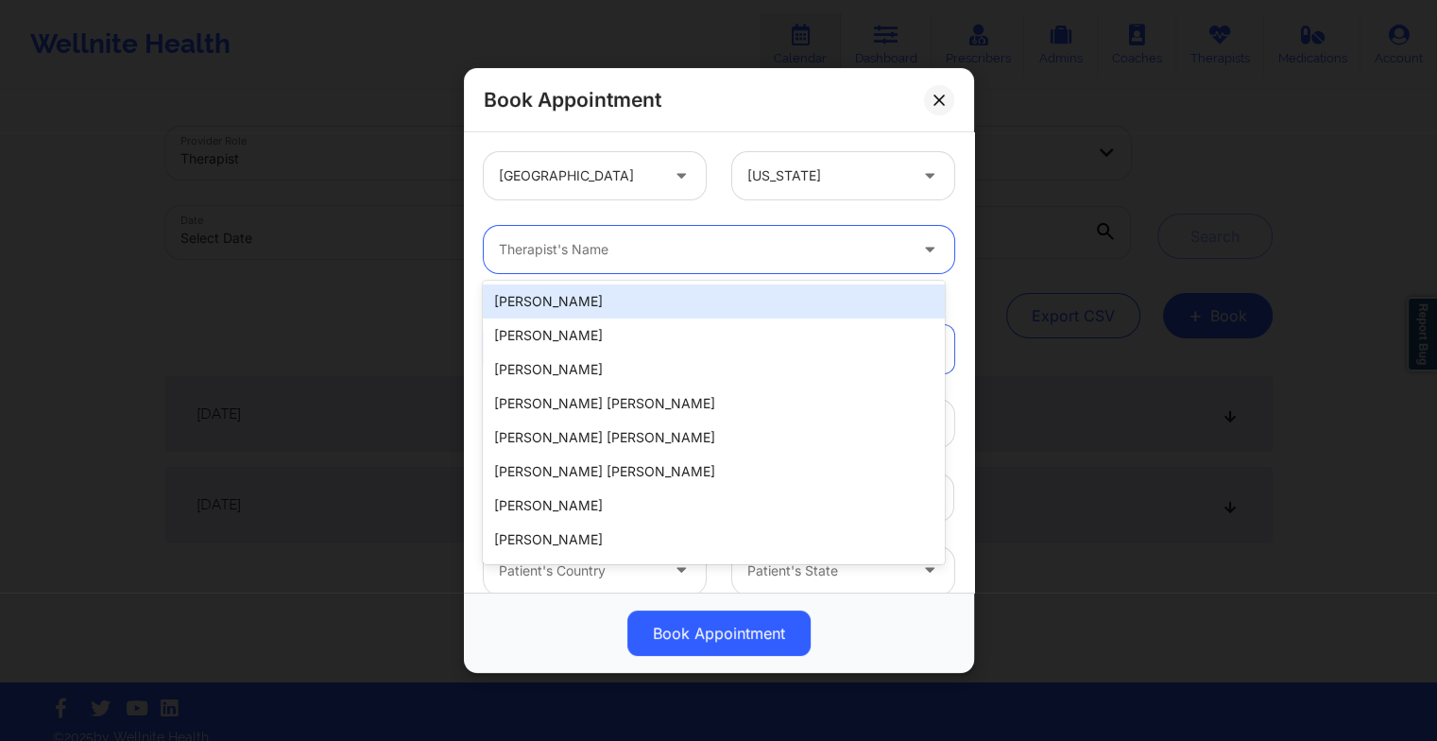
drag, startPoint x: 505, startPoint y: 231, endPoint x: 500, endPoint y: 249, distance: 18.6
click at [500, 249] on div "Therapist's Name" at bounding box center [696, 249] width 425 height 47
paste input "[PERSON_NAME]"
type input "[PERSON_NAME]"
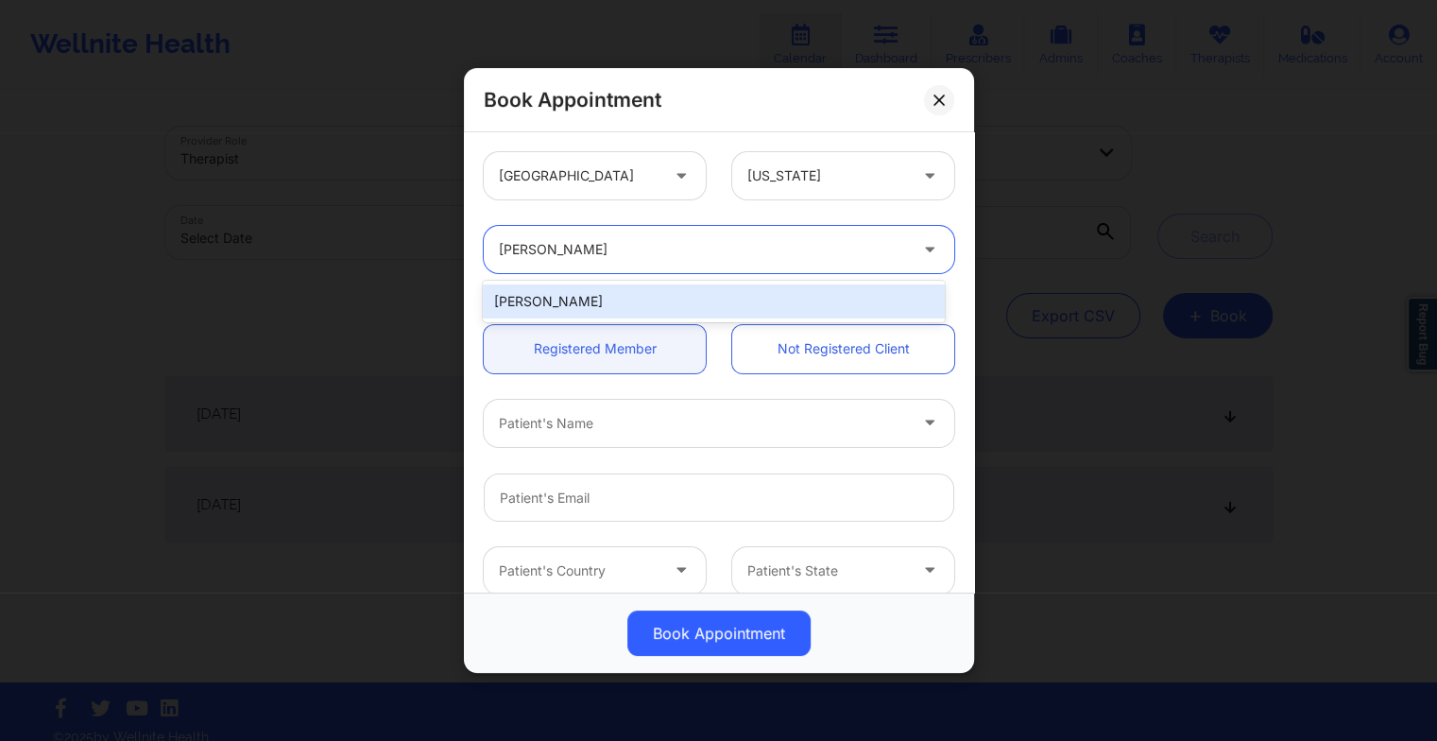
click at [566, 310] on div "[PERSON_NAME]" at bounding box center [713, 301] width 461 height 34
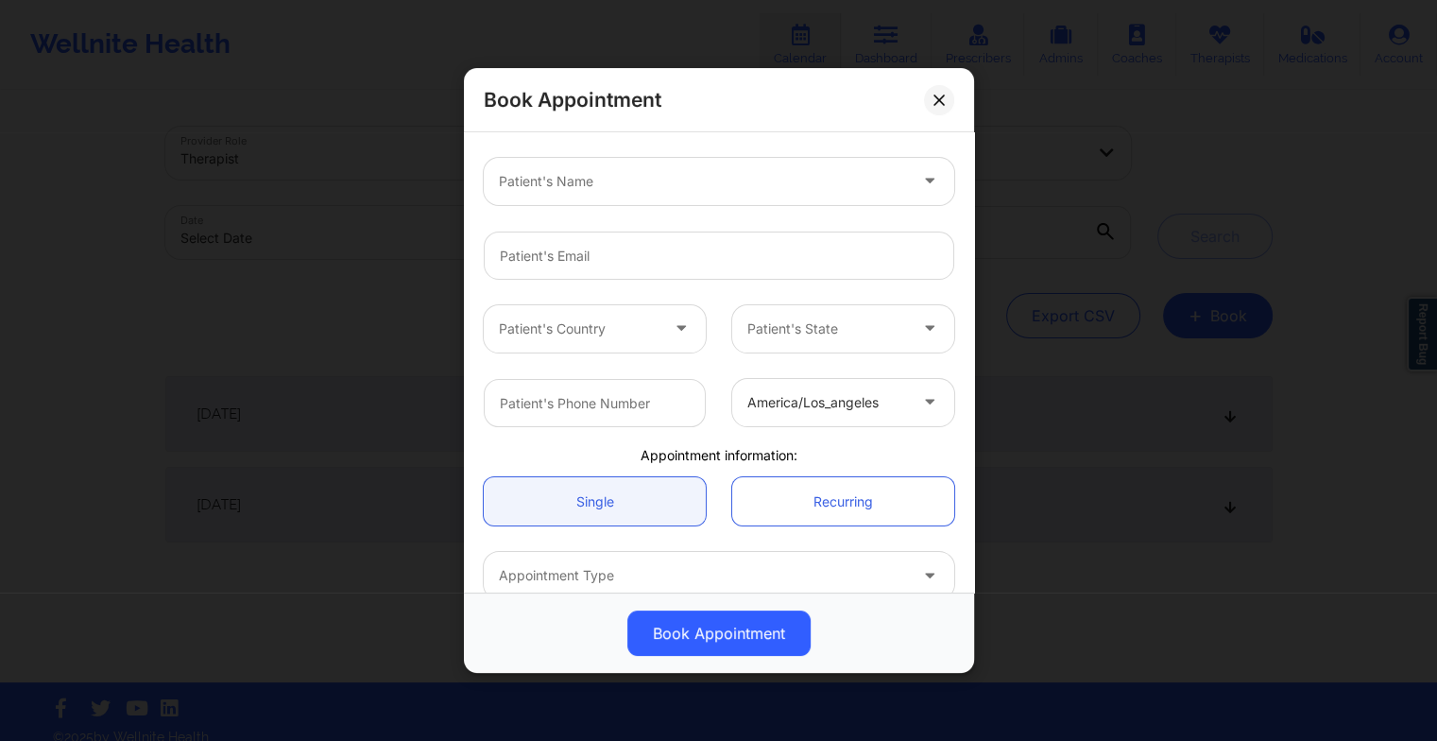
scroll to position [249, 0]
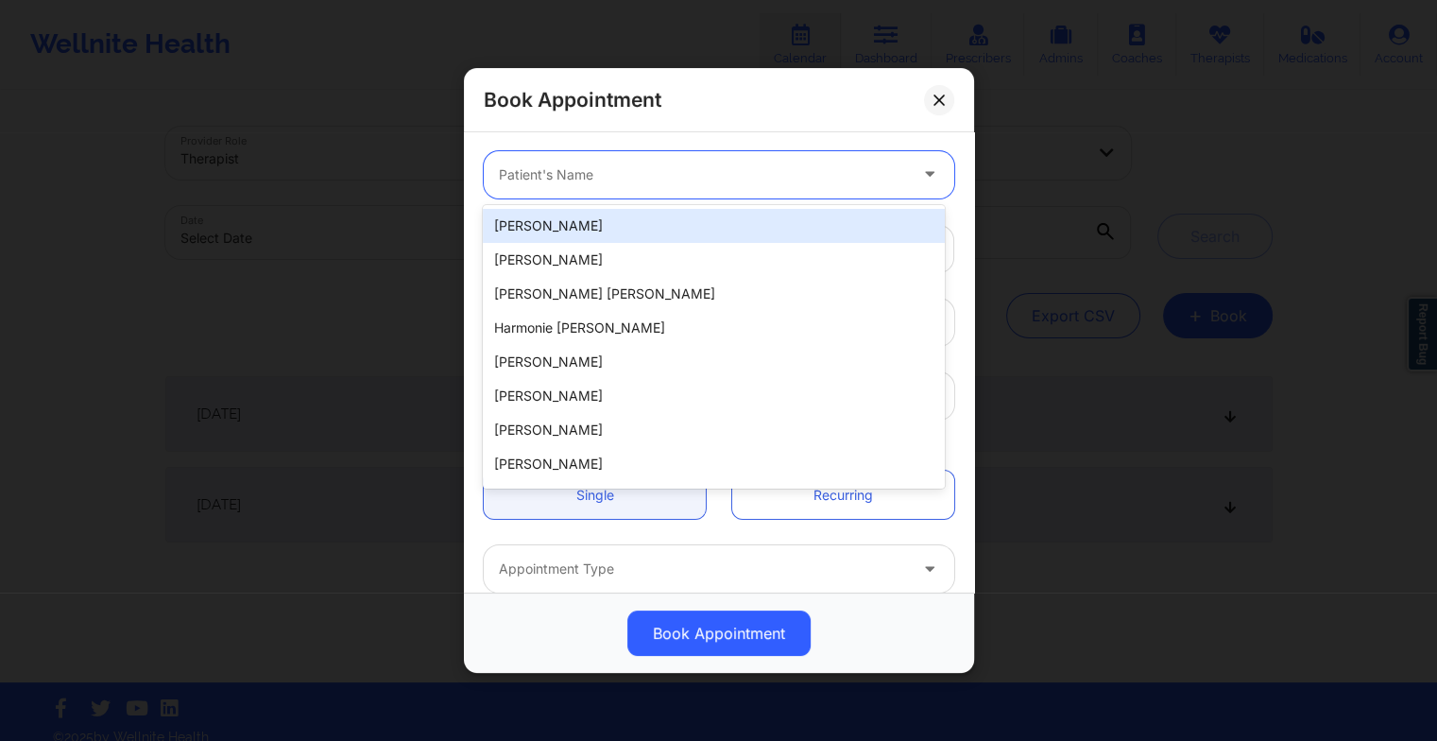
click at [504, 180] on div at bounding box center [703, 174] width 408 height 23
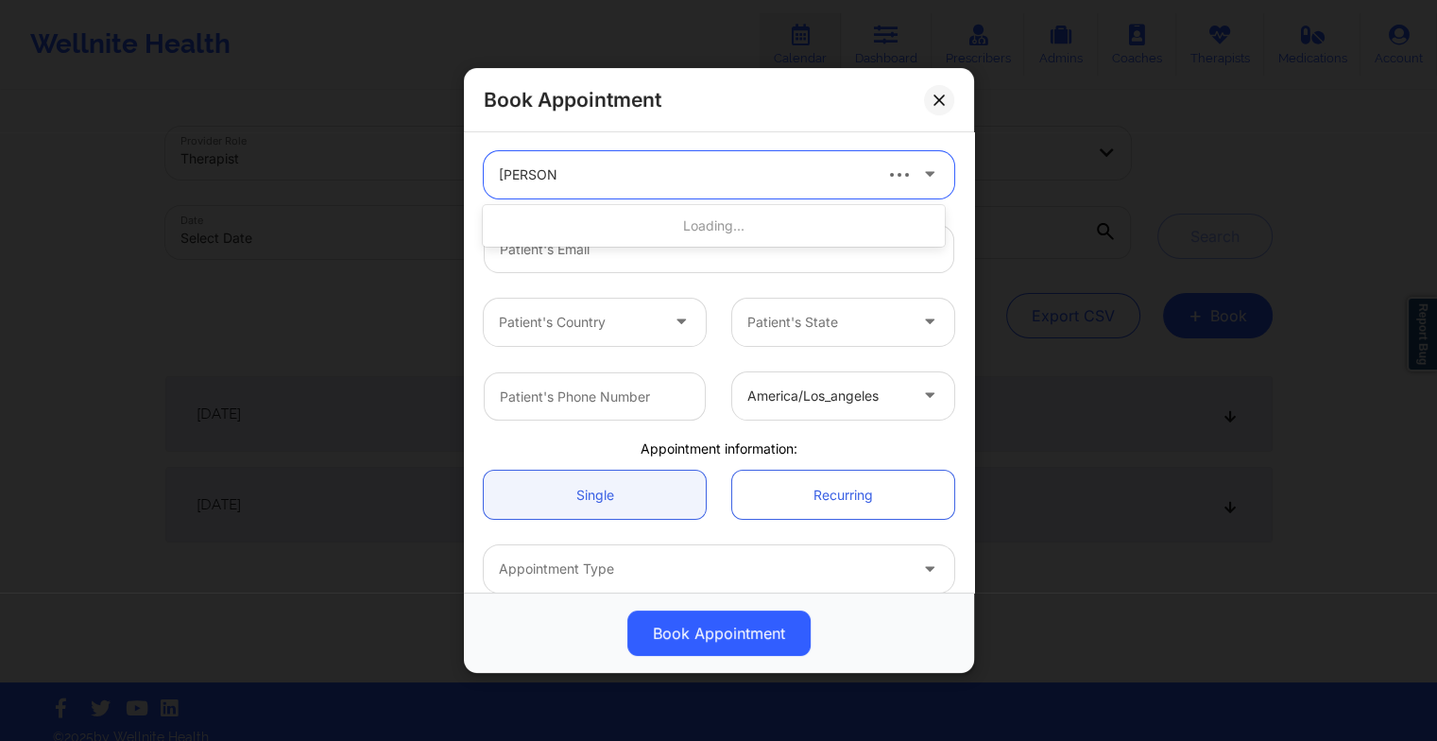
type input "[PERSON_NAME]"
click at [611, 232] on div "[PERSON_NAME]" at bounding box center [713, 226] width 461 height 34
type input "[EMAIL_ADDRESS][DOMAIN_NAME]"
type input "[PHONE_NUMBER]"
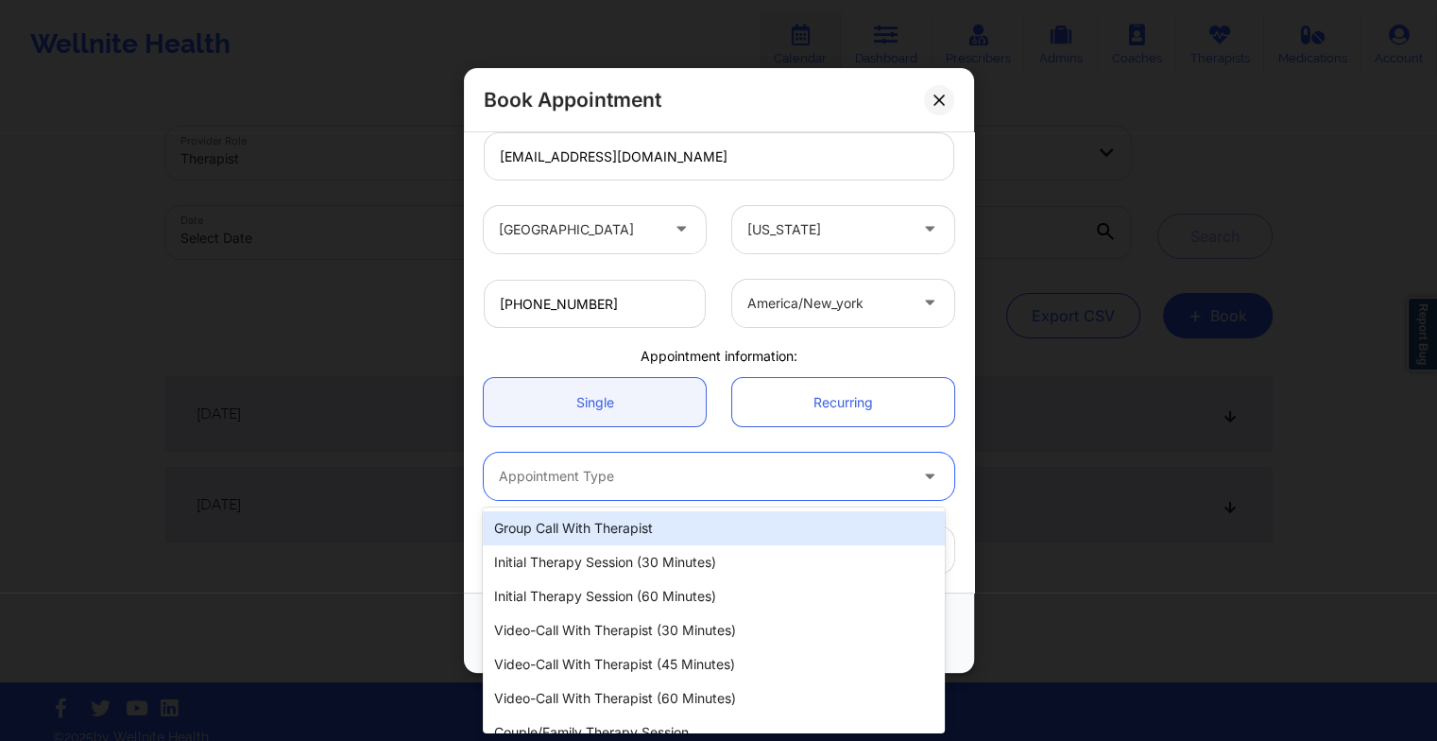
click at [567, 488] on div "Appointment Type" at bounding box center [696, 476] width 425 height 47
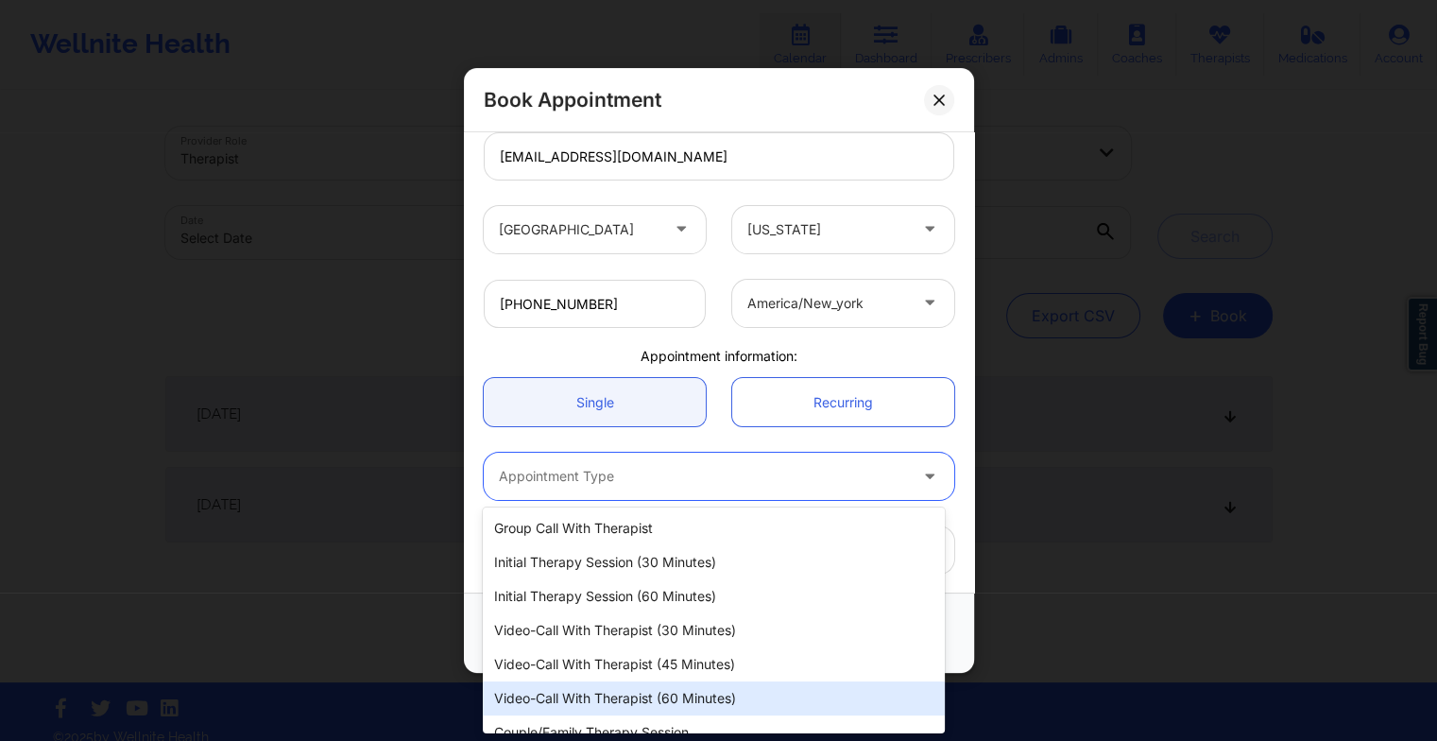
click at [620, 696] on div "Video-Call with Therapist (60 minutes)" at bounding box center [713, 698] width 461 height 34
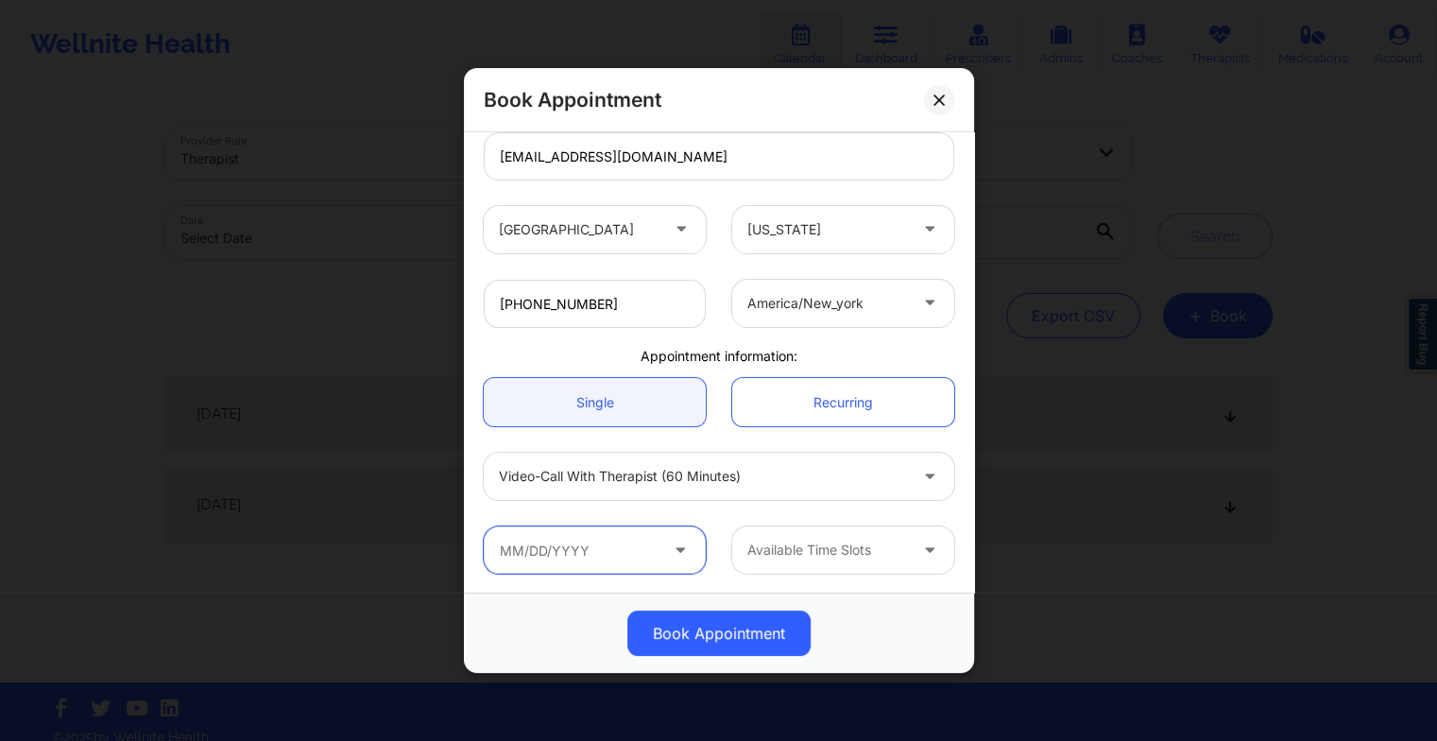
click at [567, 543] on input "text" at bounding box center [595, 549] width 222 height 47
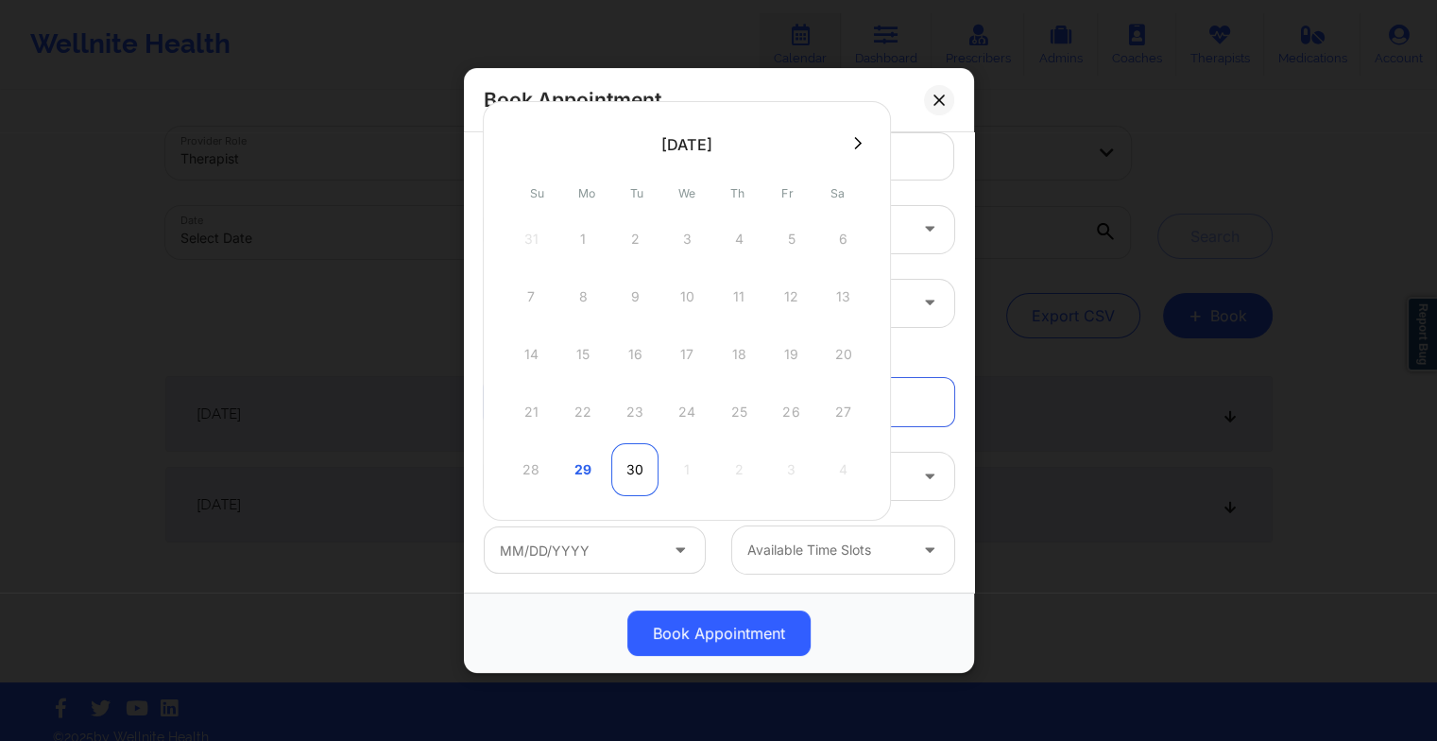
click at [643, 473] on div "30" at bounding box center [634, 469] width 47 height 53
type input "[DATE]"
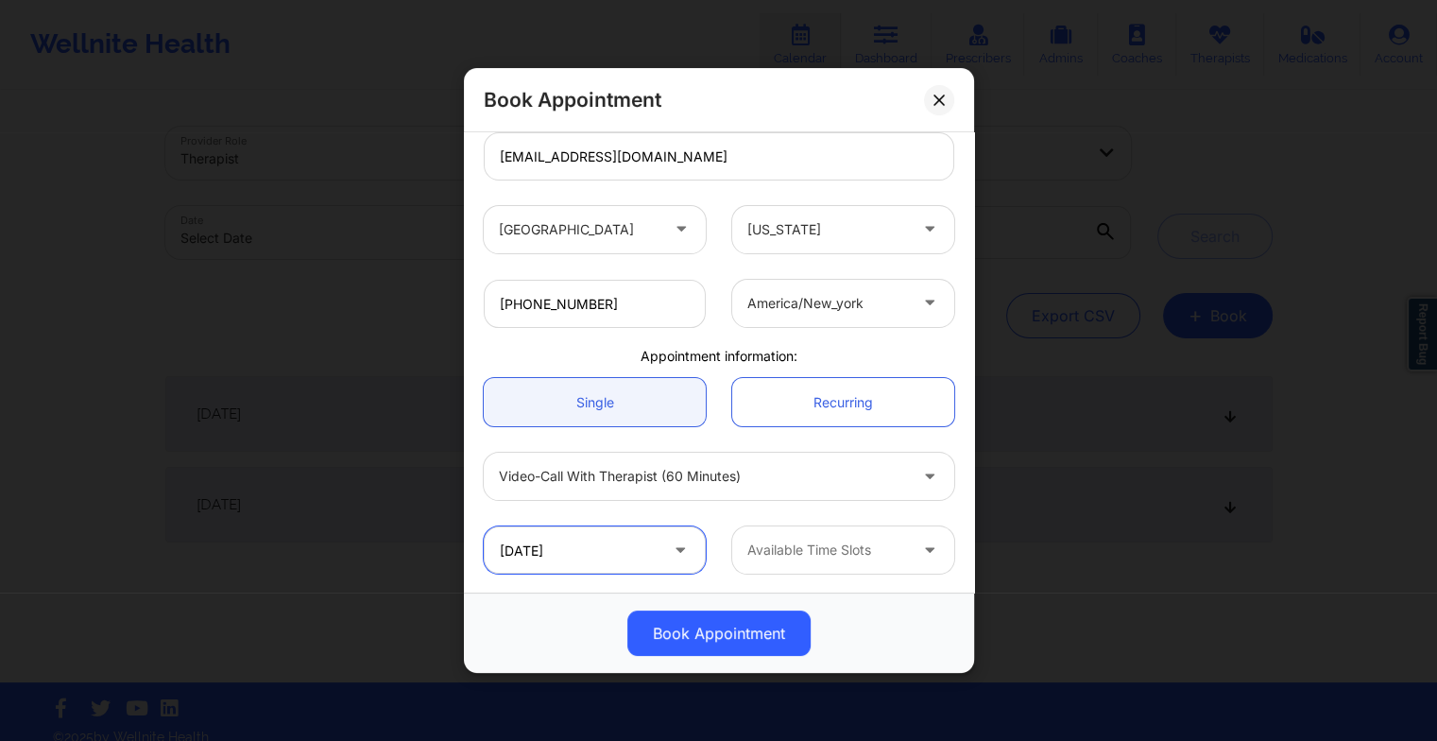
click at [577, 553] on input "[DATE]" at bounding box center [595, 549] width 222 height 47
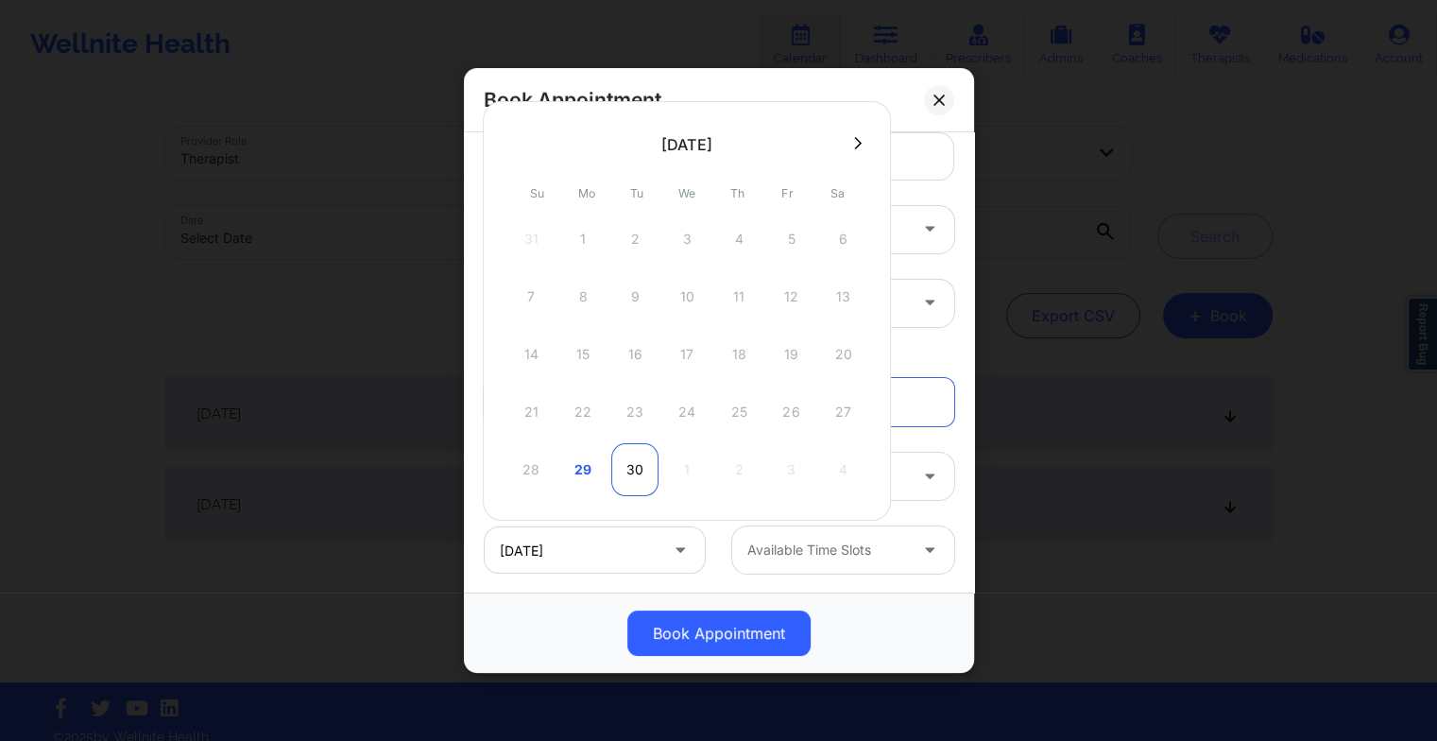
click at [641, 471] on div "30" at bounding box center [634, 469] width 47 height 53
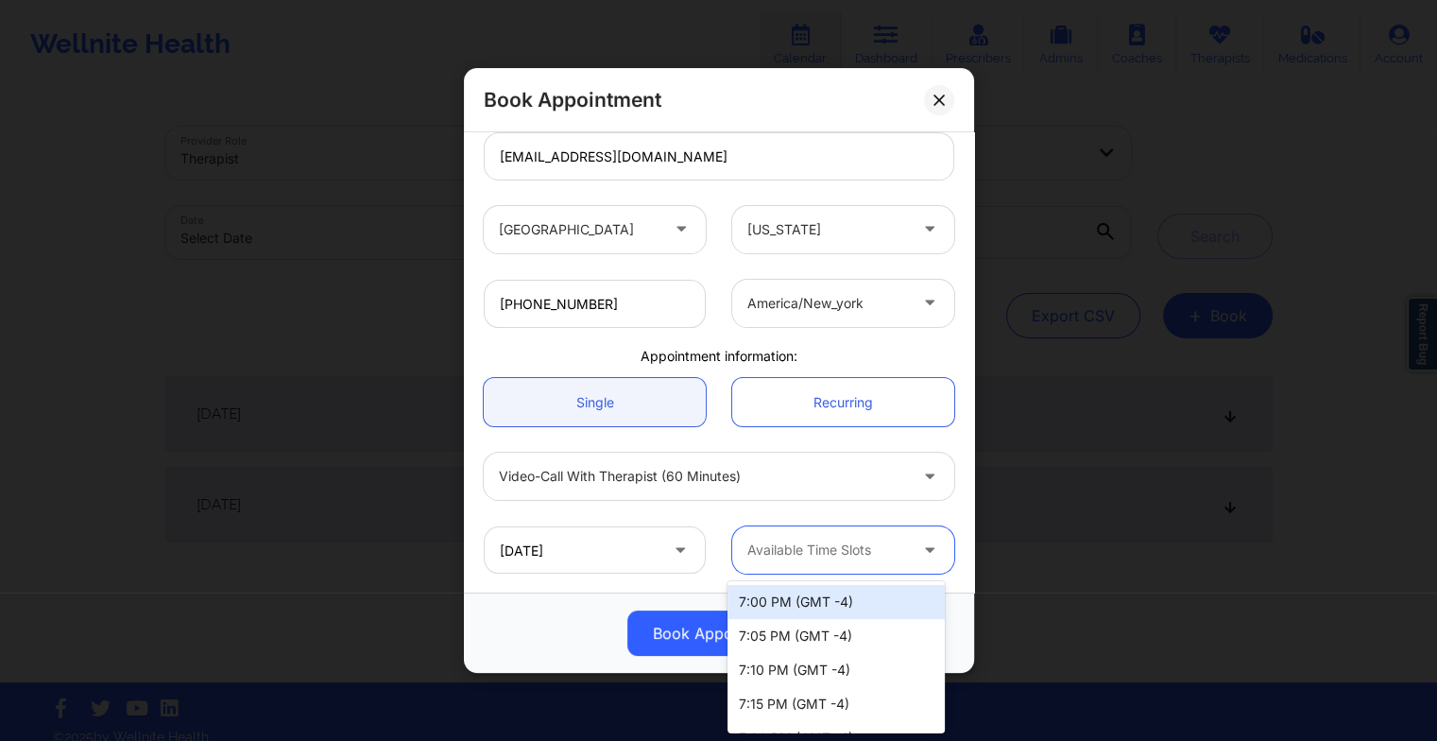
click at [837, 559] on div at bounding box center [828, 550] width 160 height 23
drag, startPoint x: 817, startPoint y: 557, endPoint x: 820, endPoint y: 667, distance: 110.6
click at [820, 667] on body "Wellnite Health Calendar Dashboard Prescribers Admins Coaches Therapists Medica…" at bounding box center [718, 370] width 1437 height 741
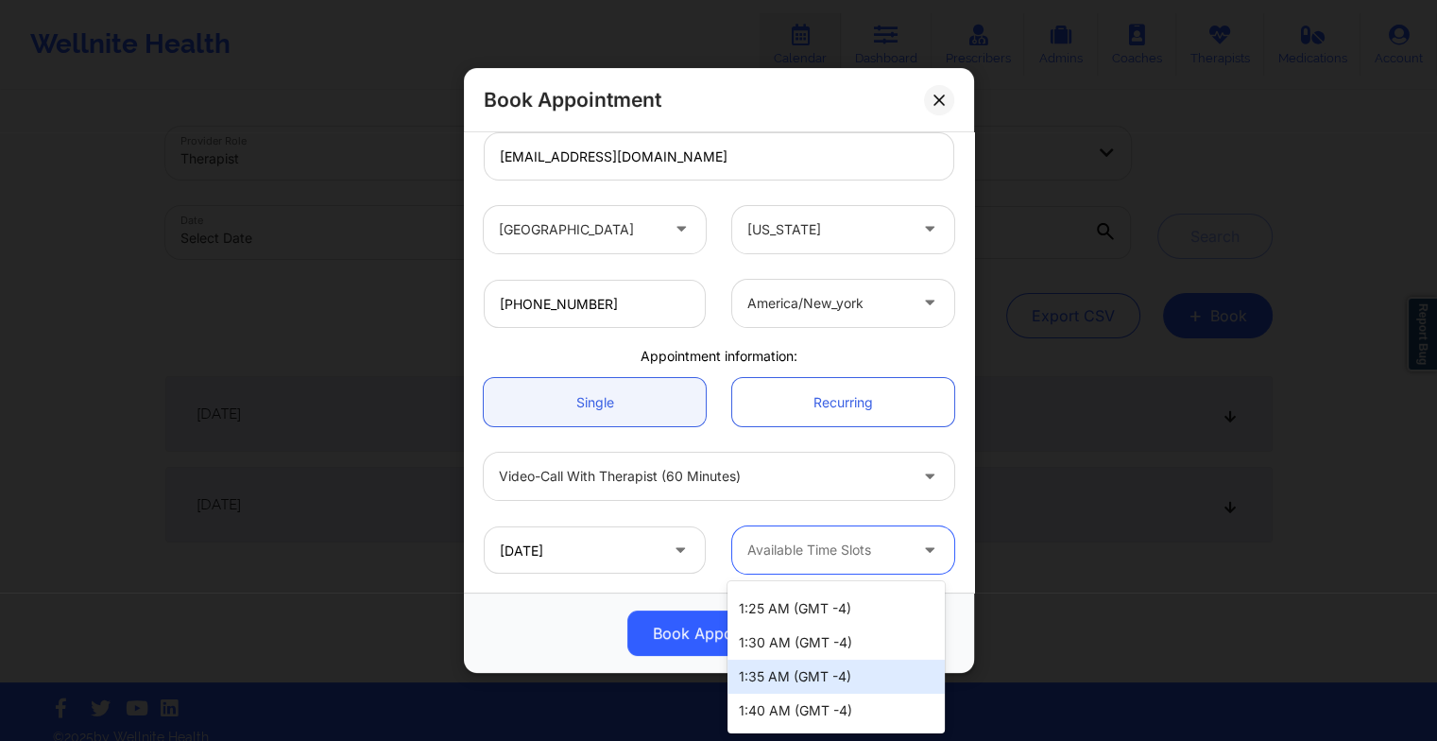
scroll to position [1047, 0]
click at [801, 641] on div "1:30 AM (GMT -4)" at bounding box center [836, 644] width 217 height 34
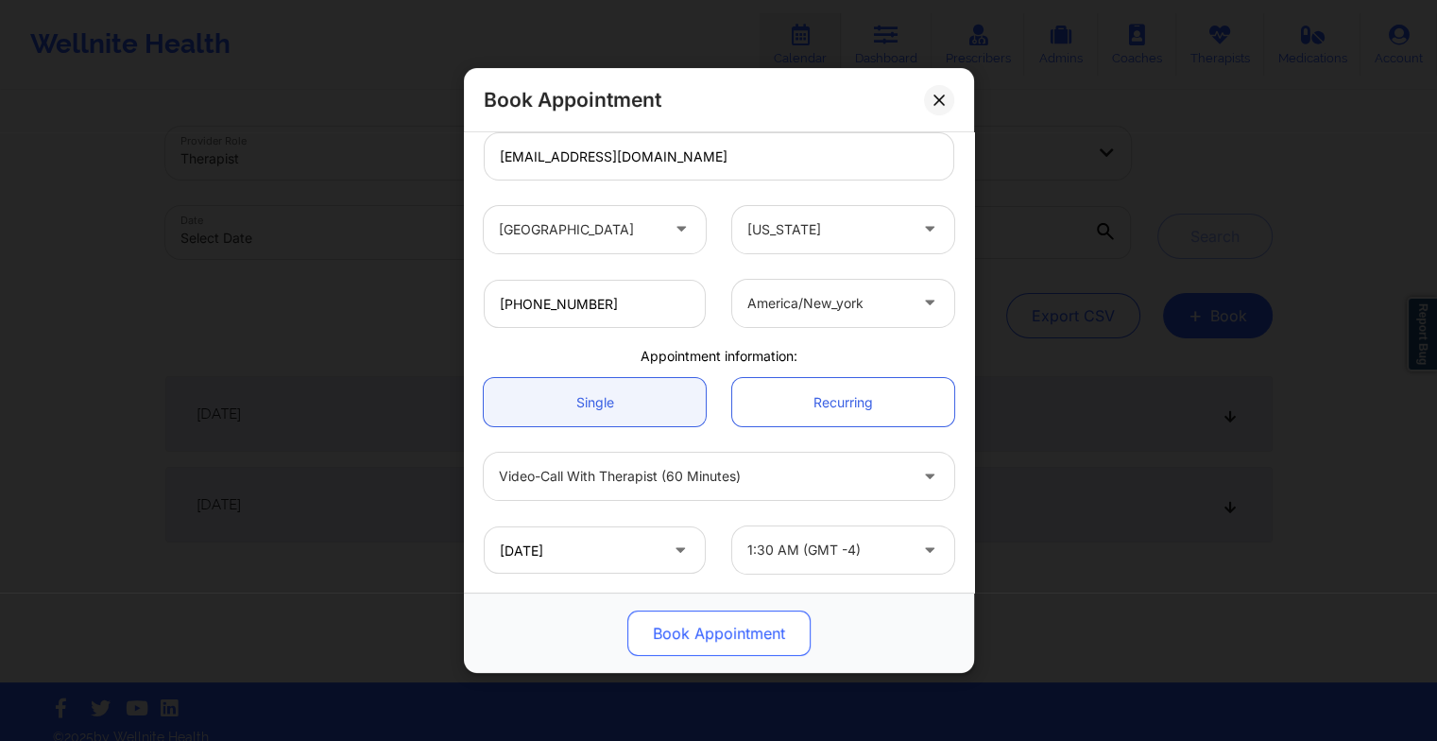
click at [711, 643] on button "Book Appointment" at bounding box center [719, 632] width 183 height 45
